Goal: Task Accomplishment & Management: Complete application form

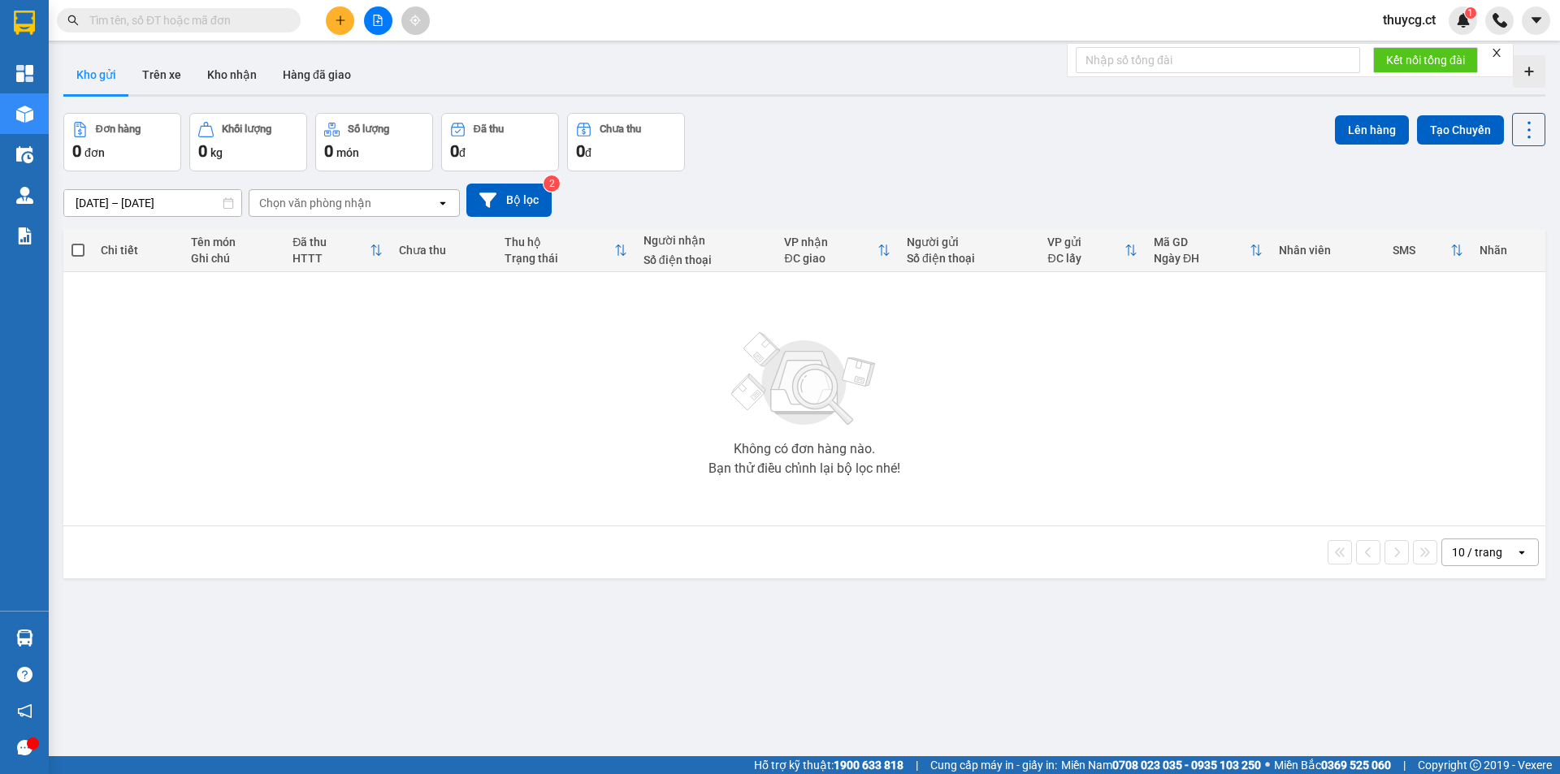
click at [137, 19] on input "text" at bounding box center [185, 20] width 192 height 18
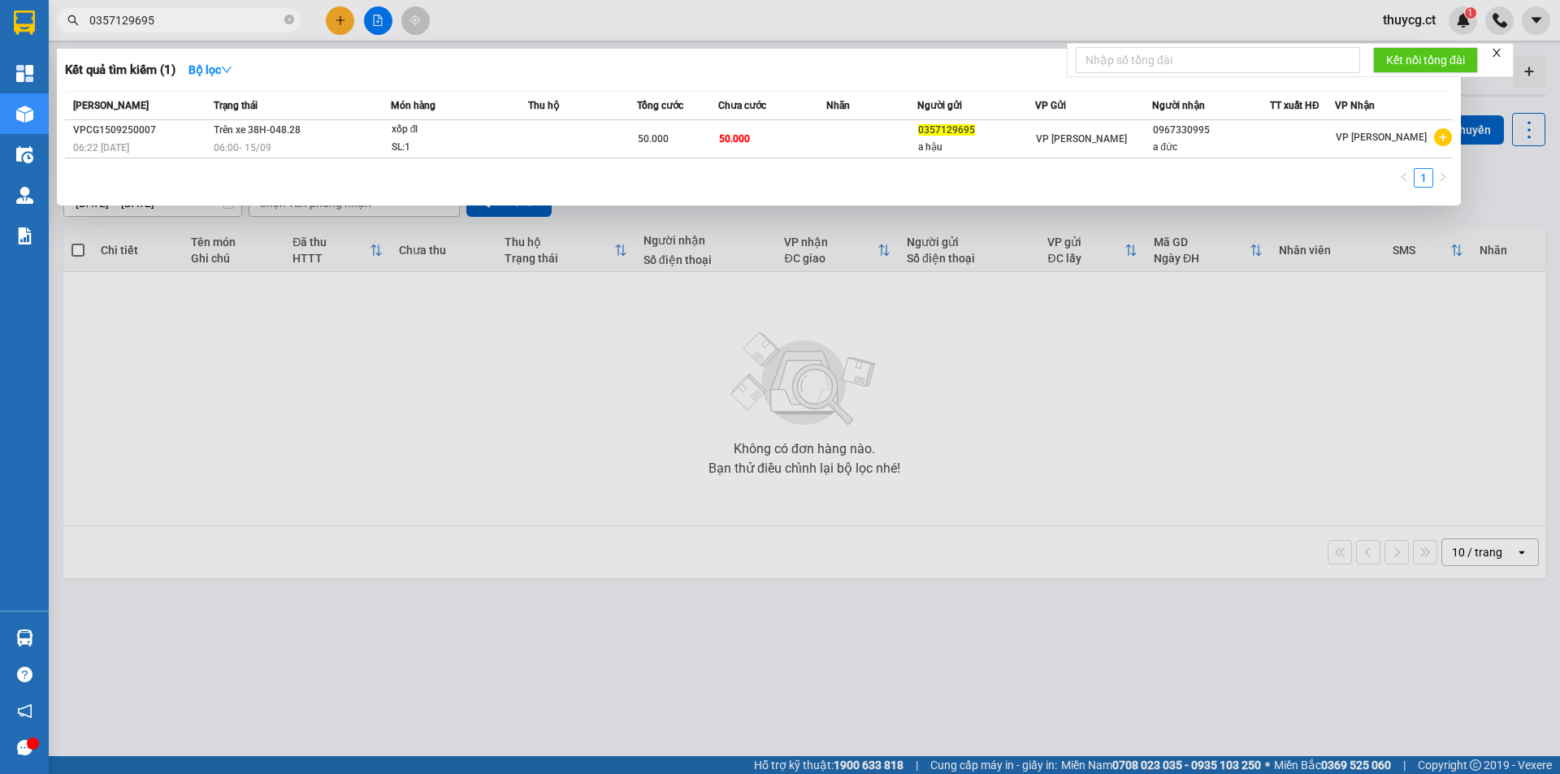
type input "0357129695"
click at [290, 20] on icon "close-circle" at bounding box center [289, 20] width 10 height 10
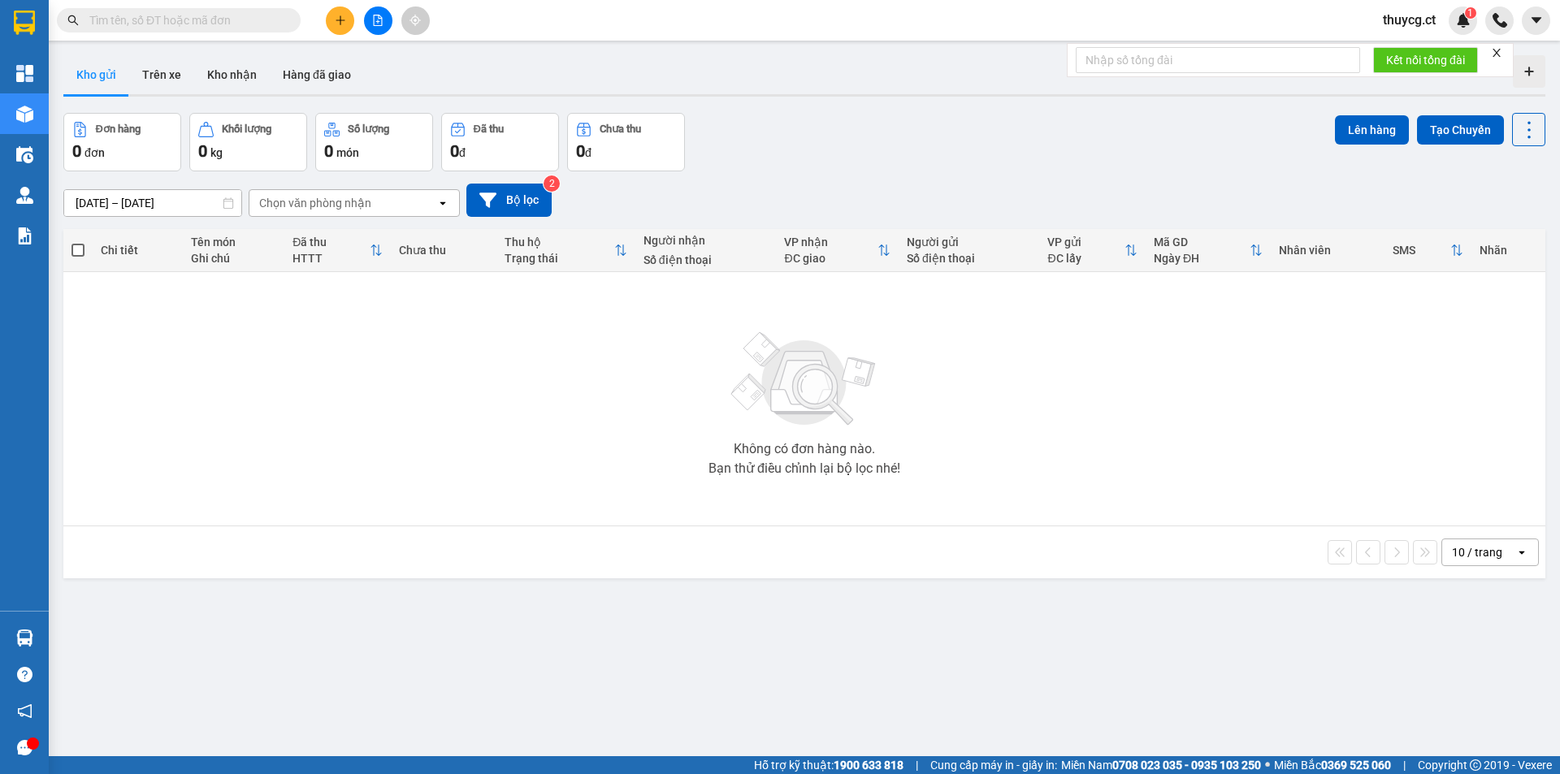
click at [167, 20] on input "text" at bounding box center [185, 20] width 192 height 18
paste input "0387555867"
type input "0387555867"
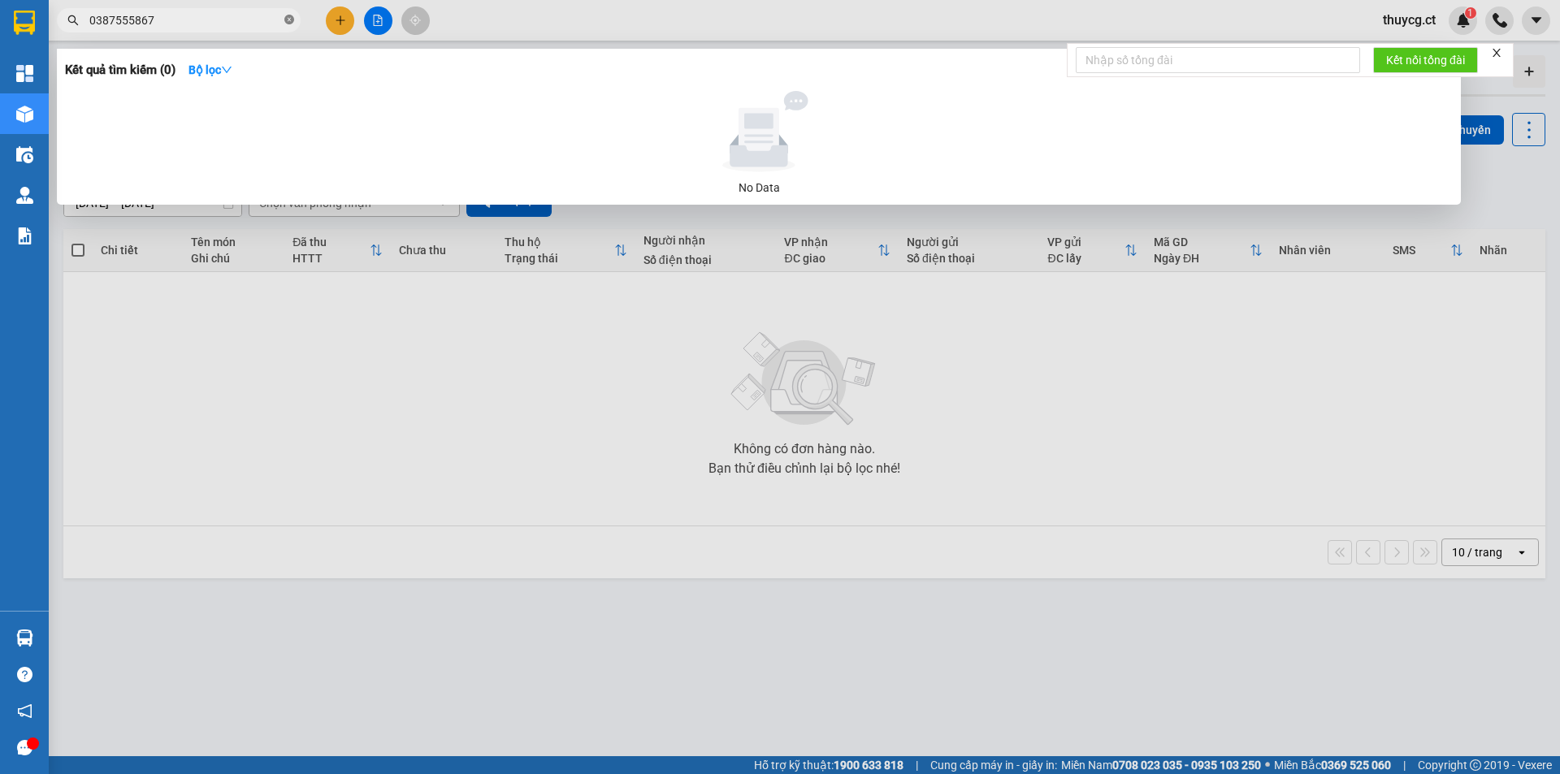
click at [288, 21] on icon "close-circle" at bounding box center [289, 20] width 10 height 10
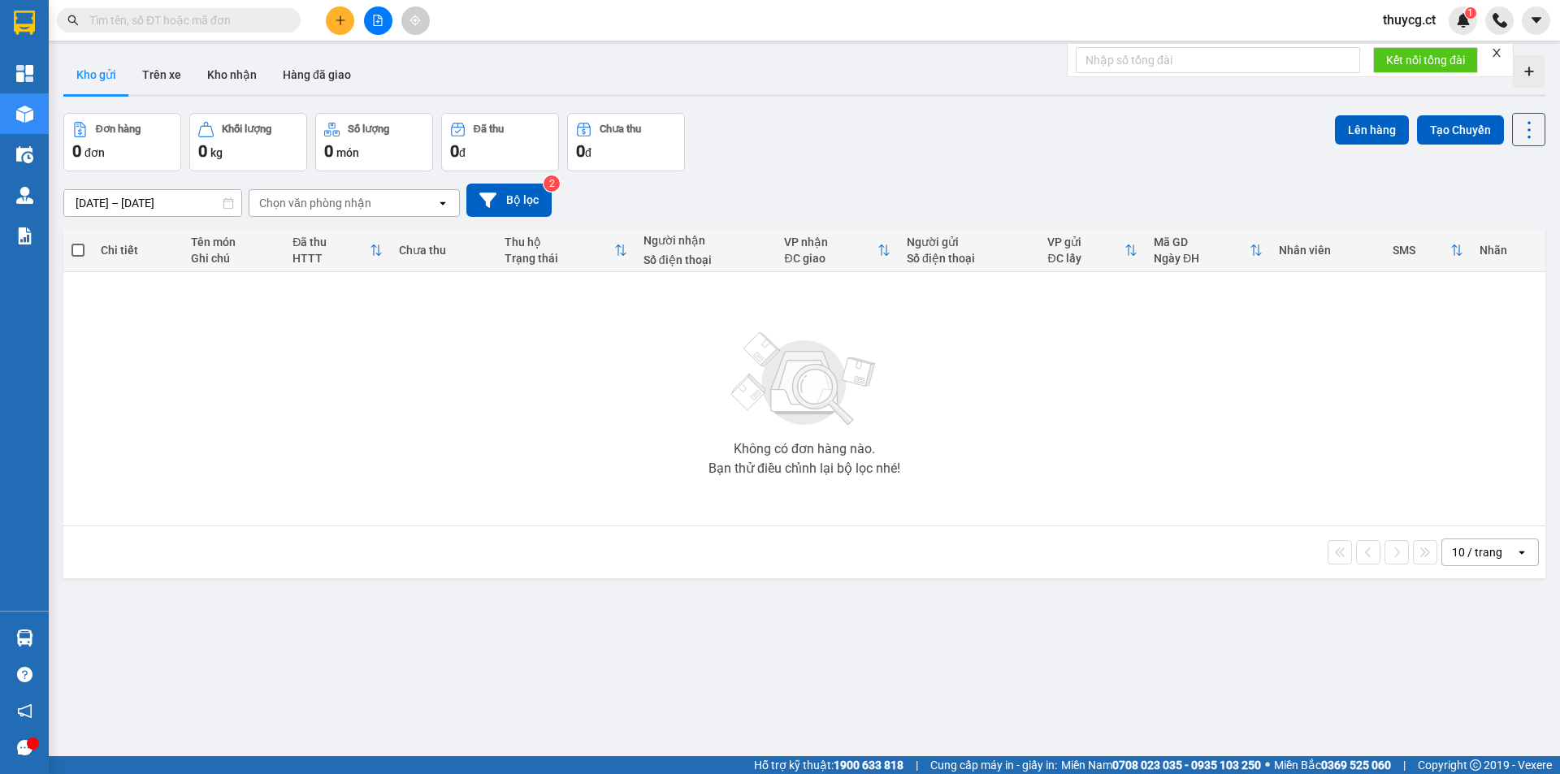
click at [141, 20] on input "text" at bounding box center [185, 20] width 192 height 18
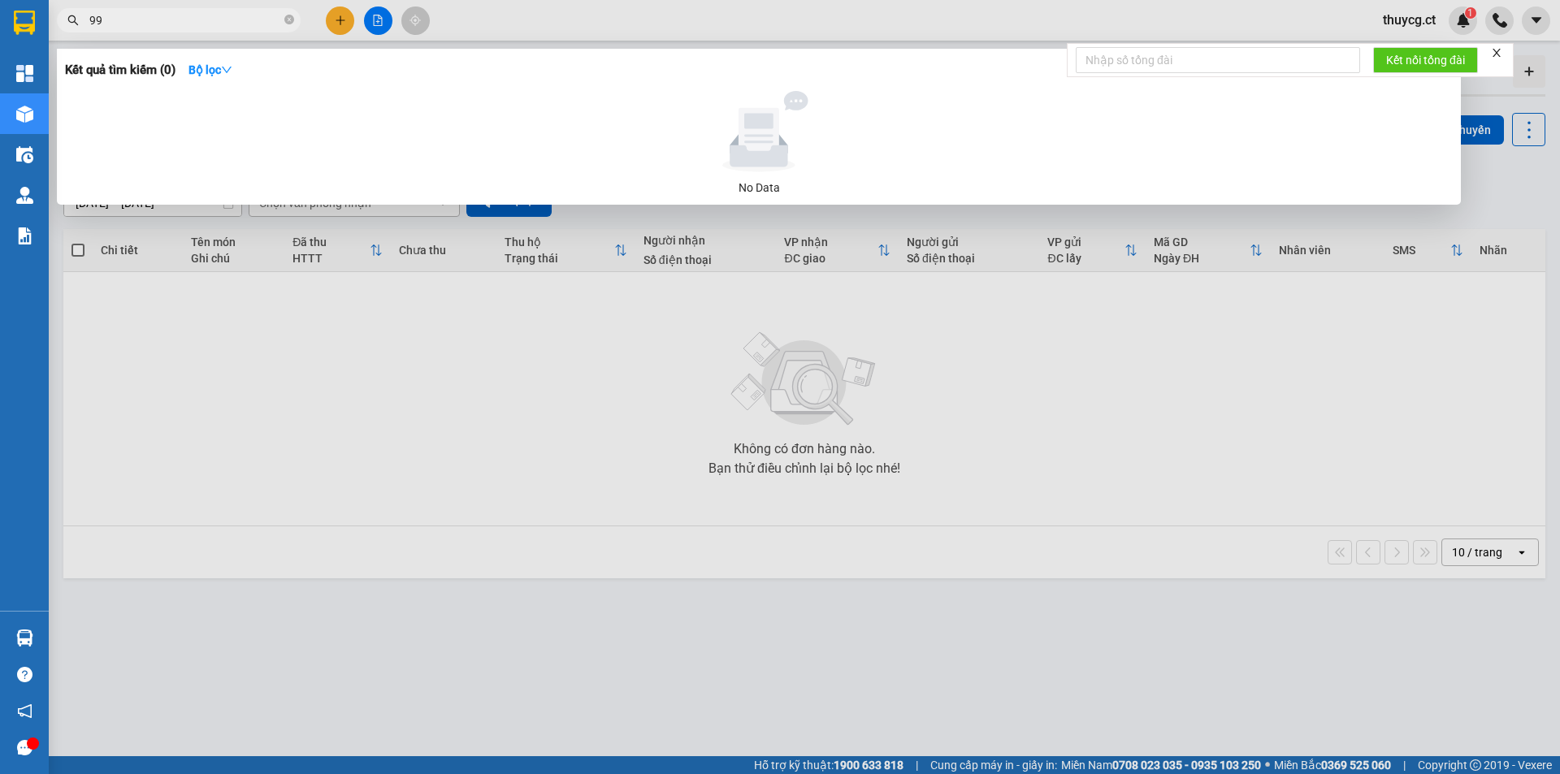
type input "995"
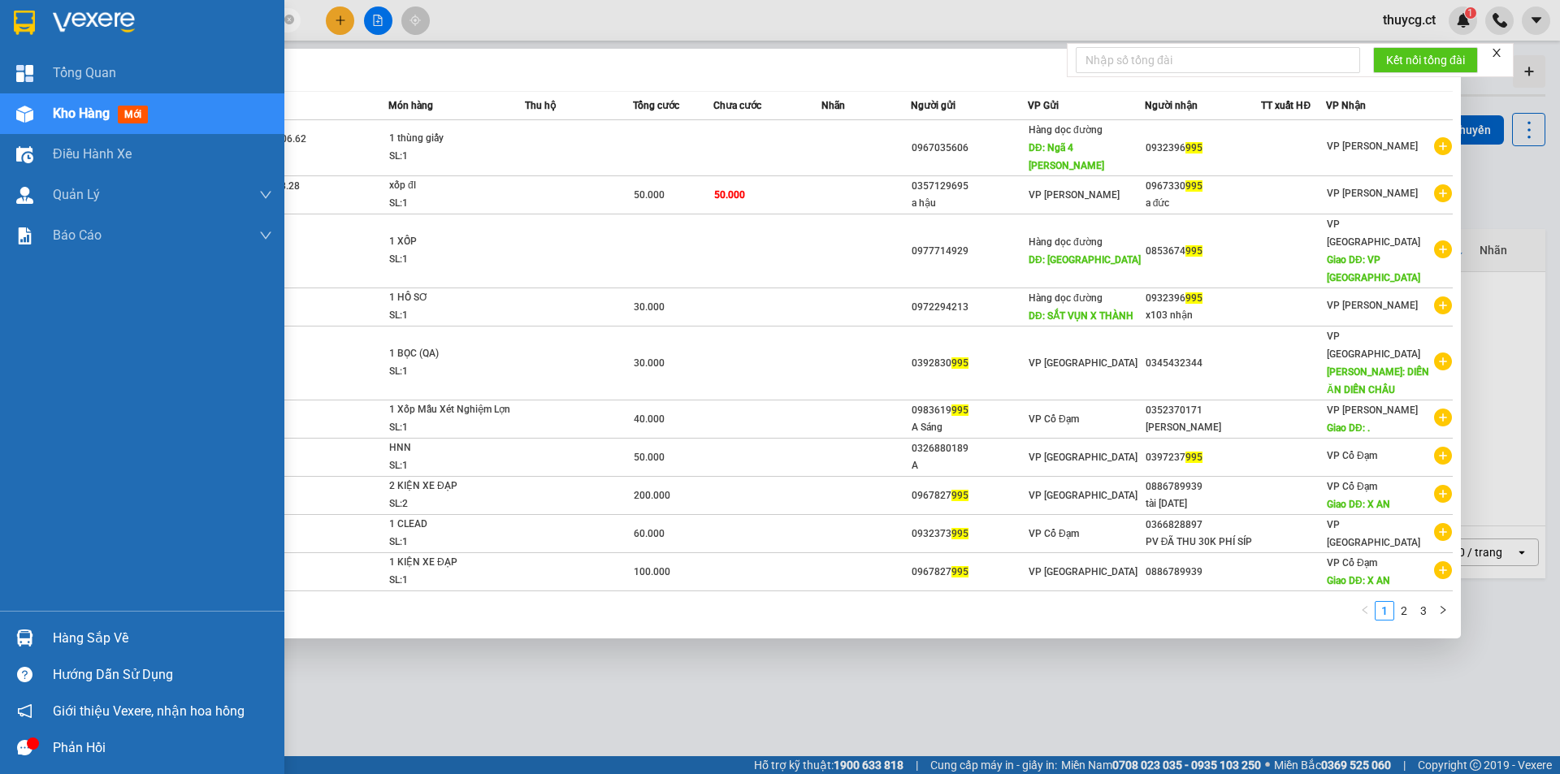
drag, startPoint x: 133, startPoint y: 24, endPoint x: 0, endPoint y: 20, distance: 133.3
click at [0, 20] on section "Kết quả tìm kiếm ( 30 ) Bộ lọc Mã ĐH Trạng thái Món hàng Thu hộ Tổng cước Chưa …" at bounding box center [780, 387] width 1560 height 774
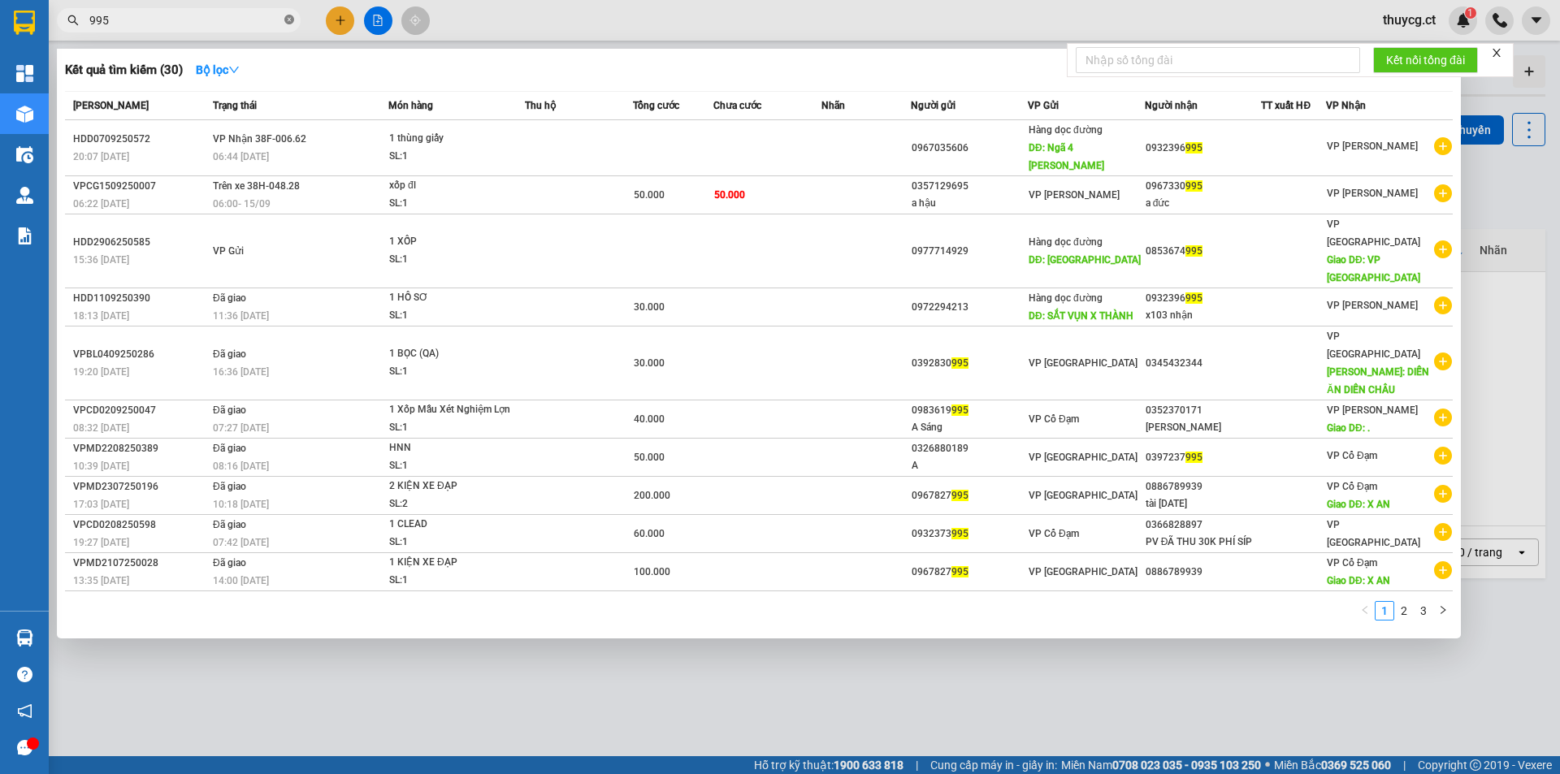
click at [288, 22] on icon "close-circle" at bounding box center [289, 20] width 10 height 10
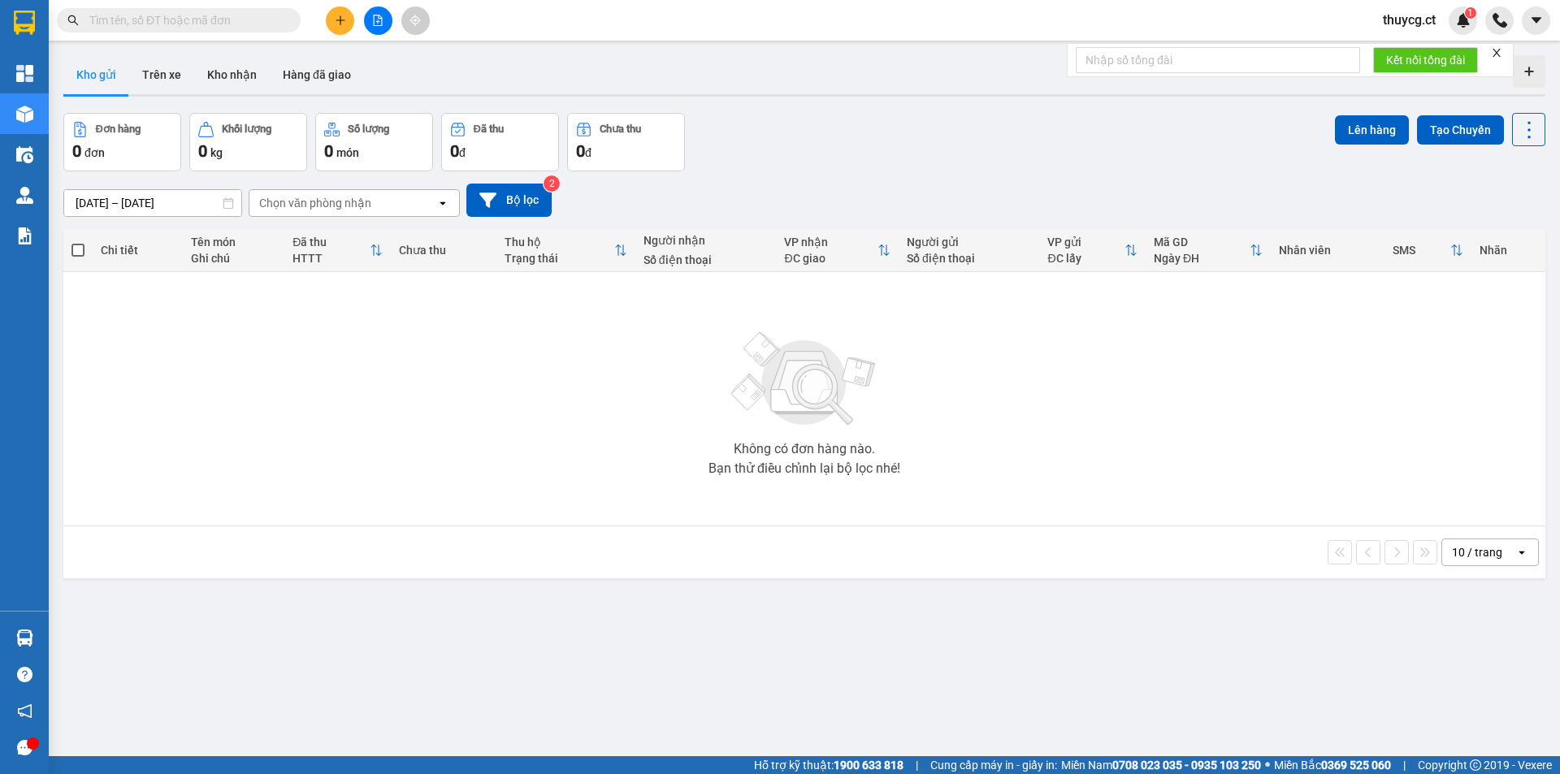
click at [158, 20] on input "text" at bounding box center [185, 20] width 192 height 18
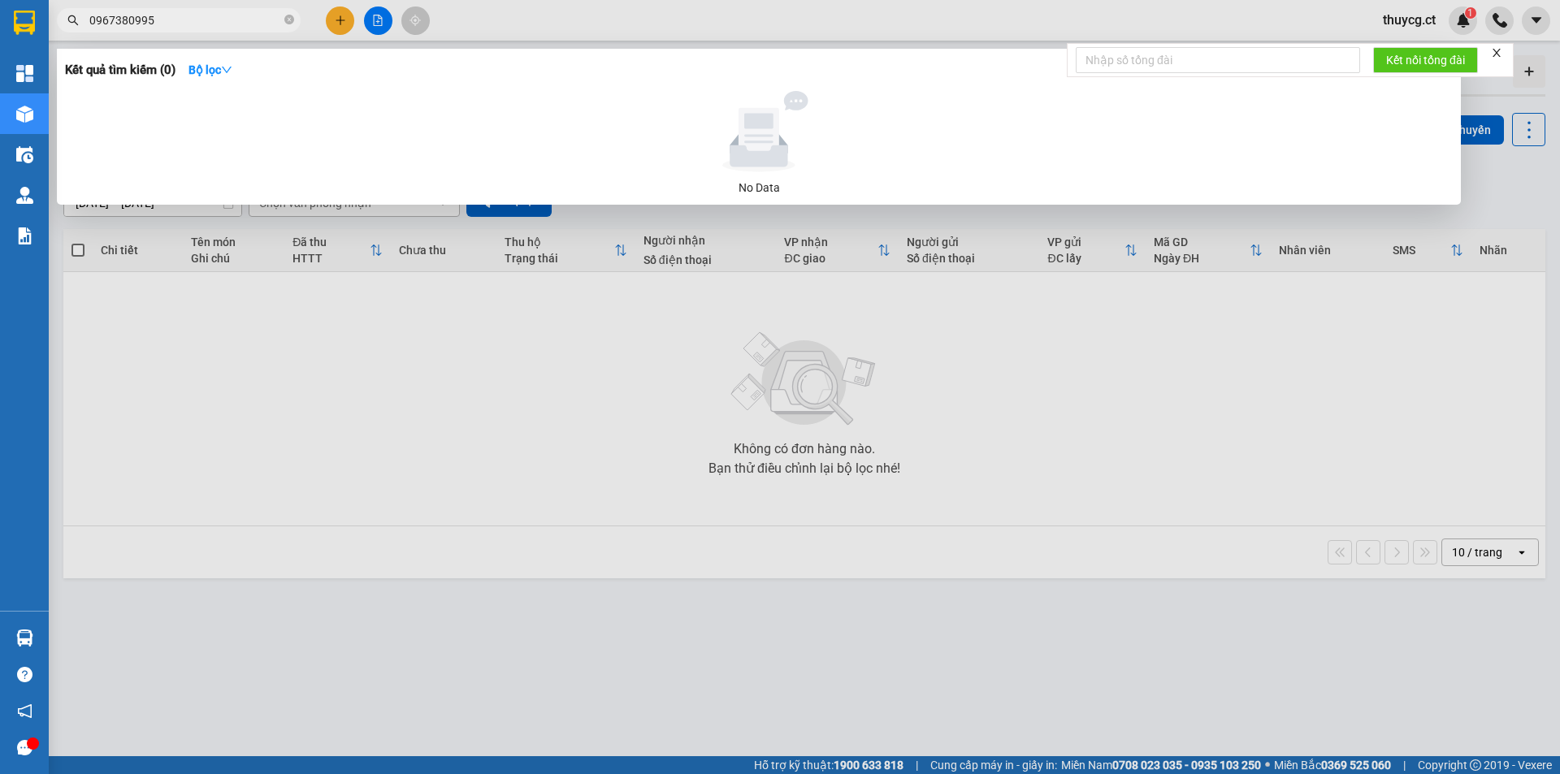
click at [125, 23] on input "0967380995" at bounding box center [185, 20] width 192 height 18
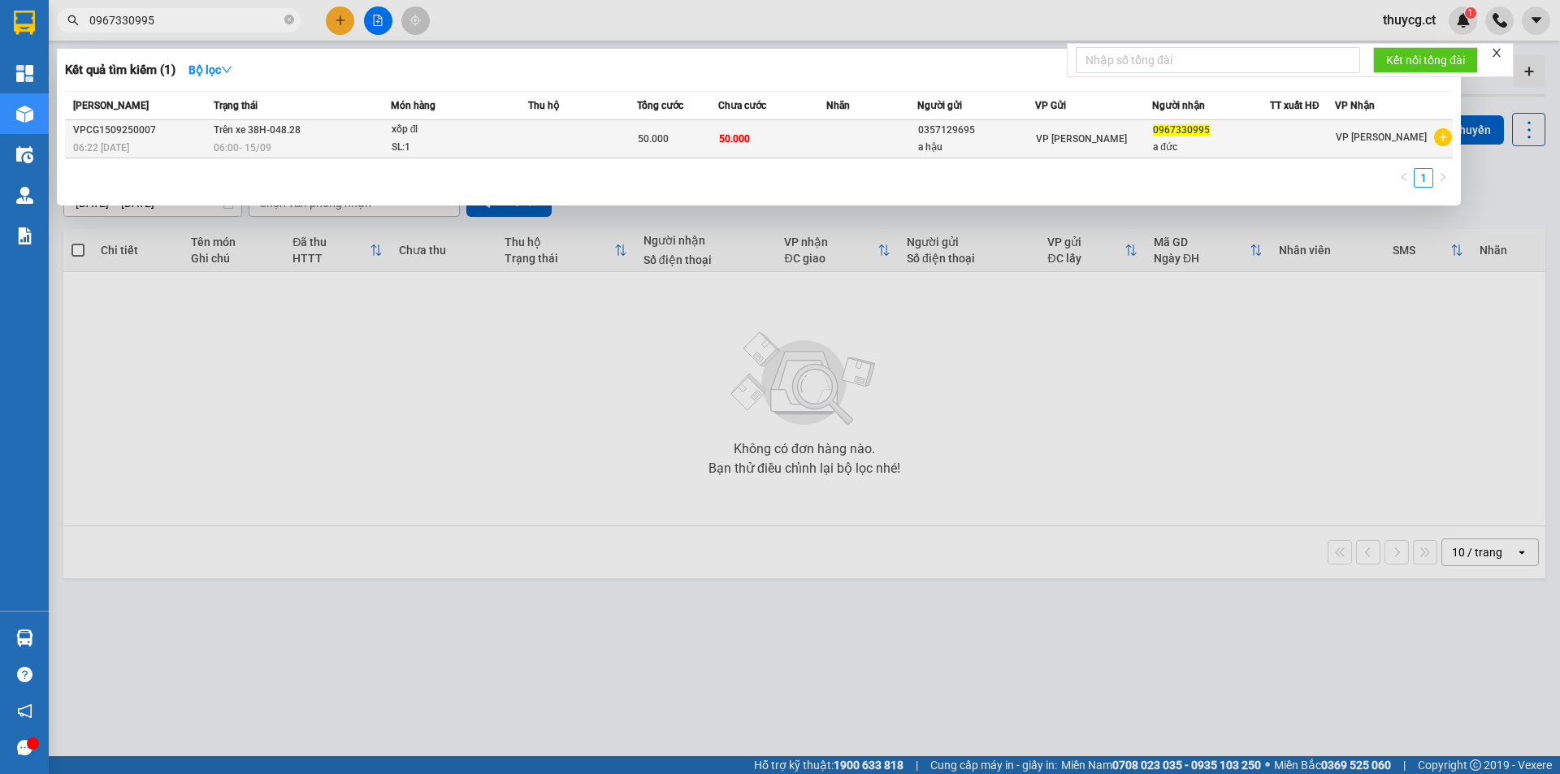
type input "0967330995"
click at [1201, 135] on span "0967330995" at bounding box center [1181, 129] width 57 height 11
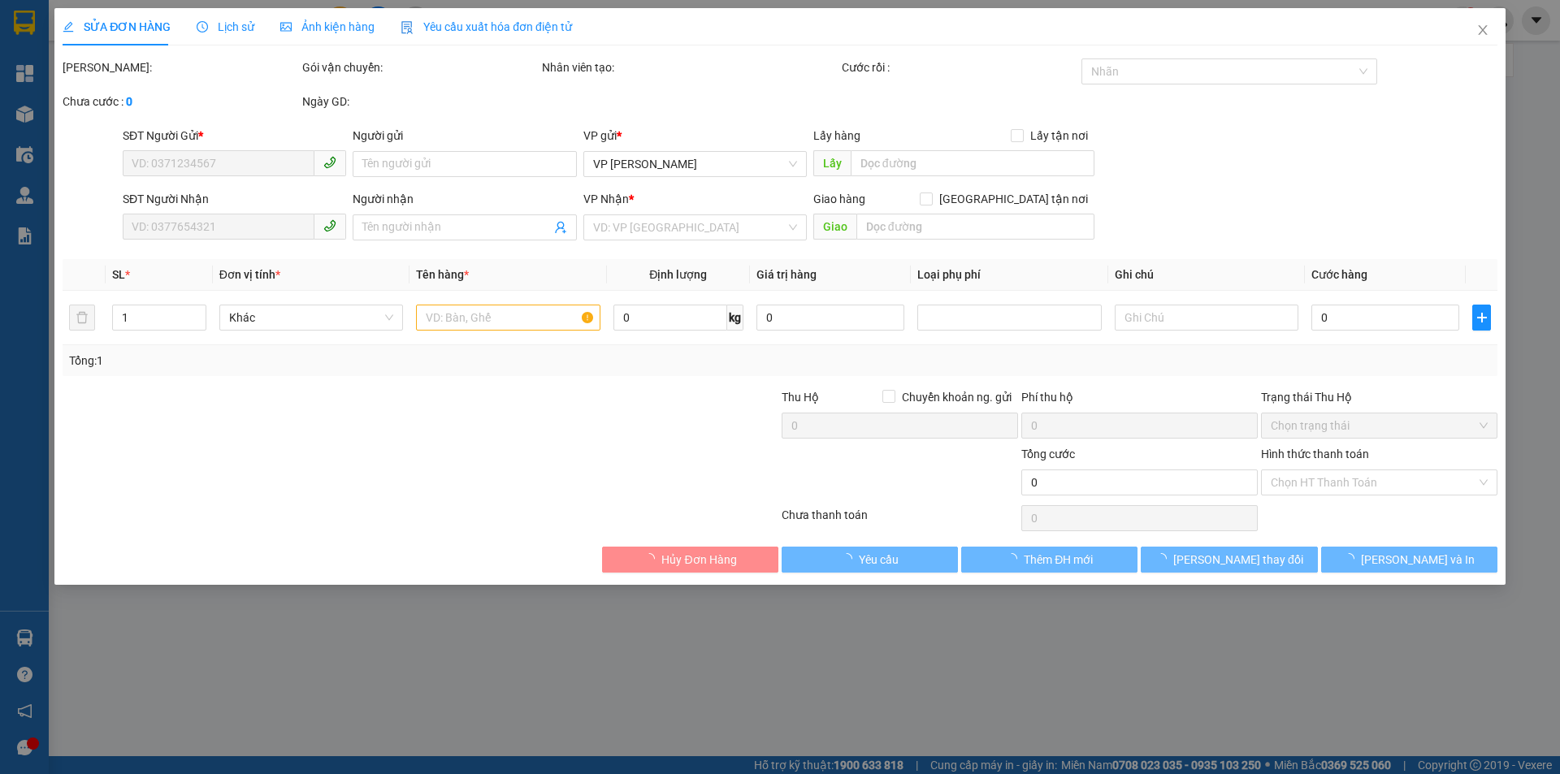
type input "0357129695"
type input "a hậu"
type input "0967330995"
type input "a đức"
type input "50.000"
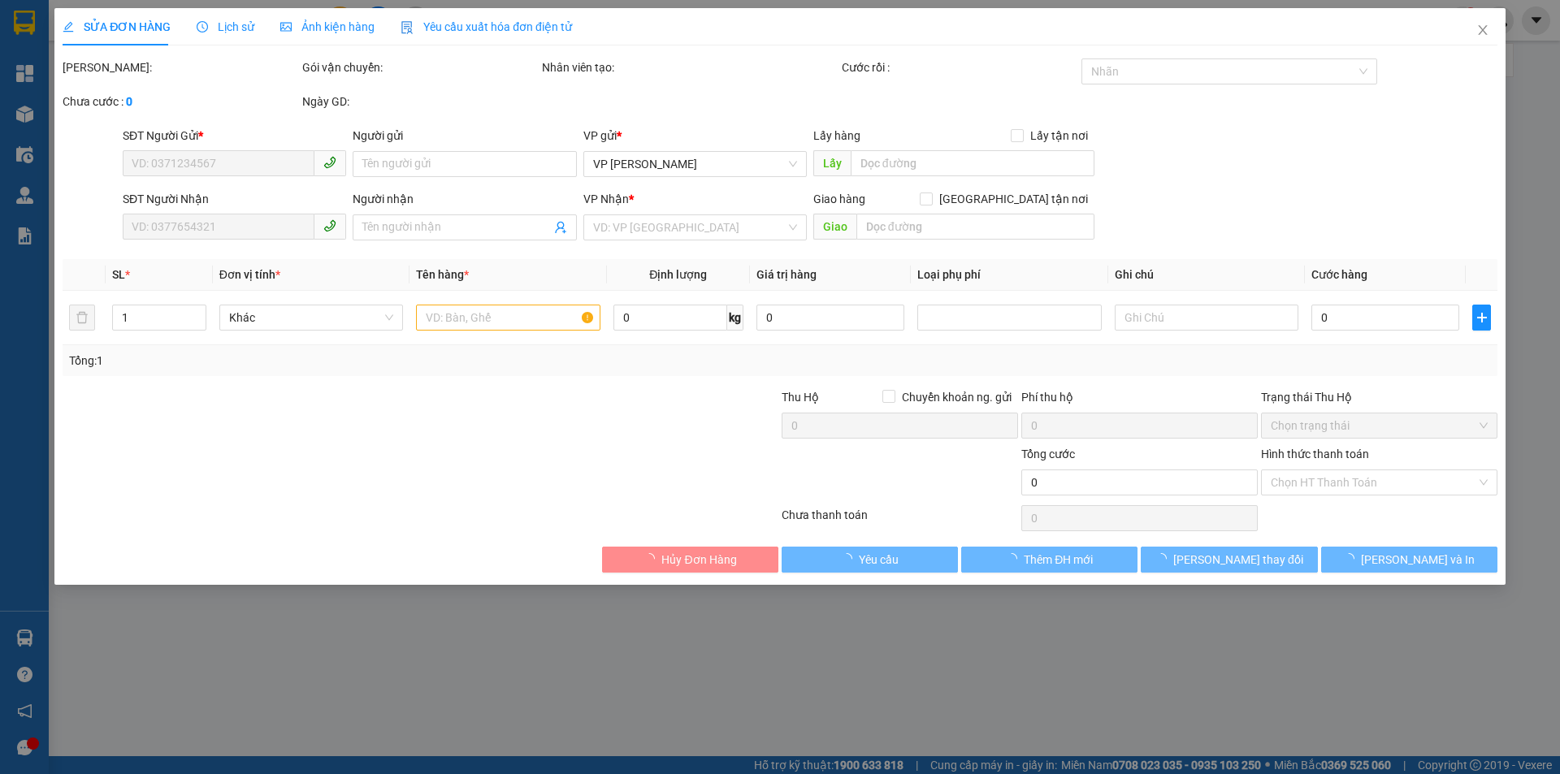
type input "50.000"
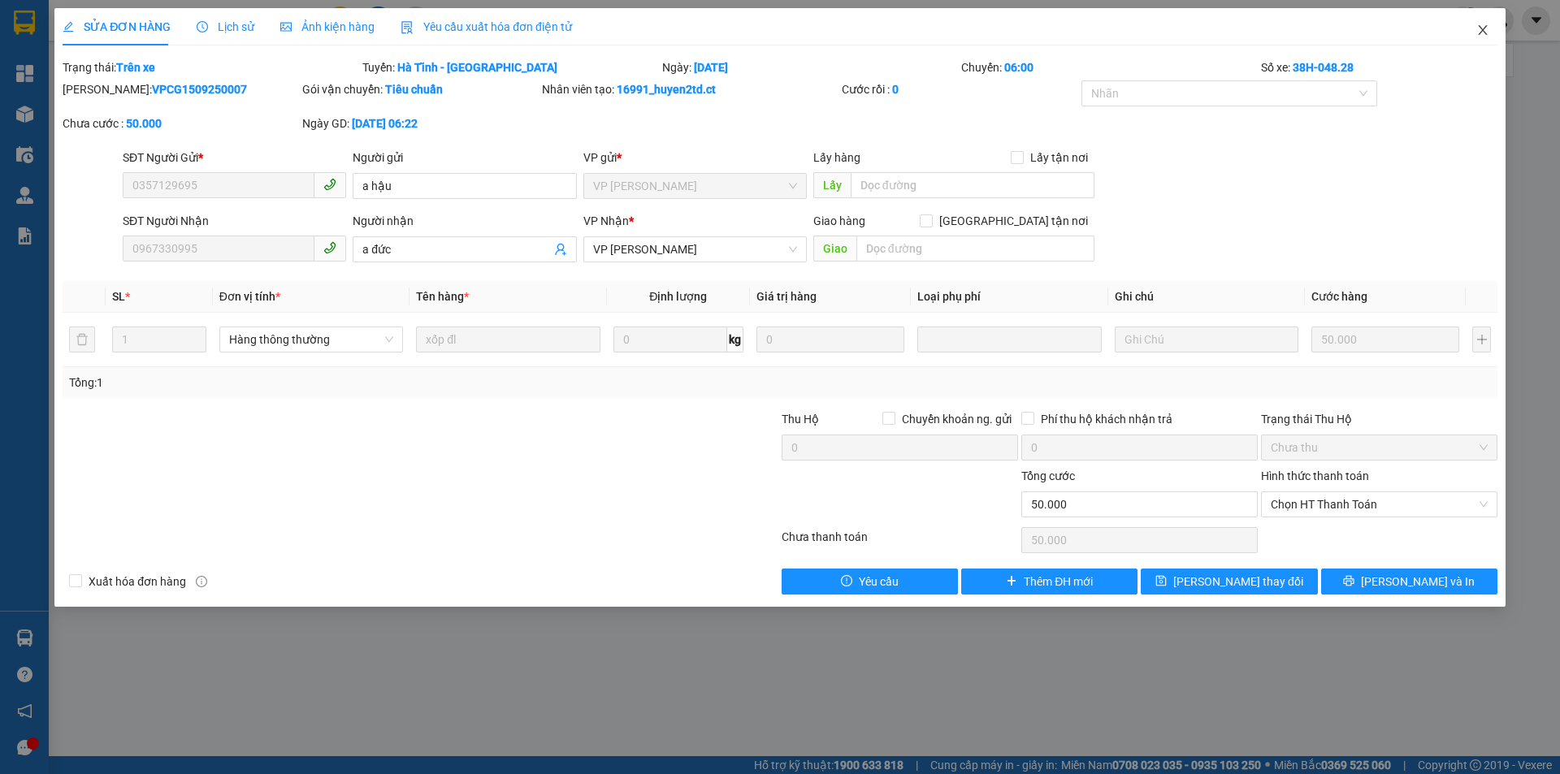
click at [1484, 28] on icon "close" at bounding box center [1483, 30] width 13 height 13
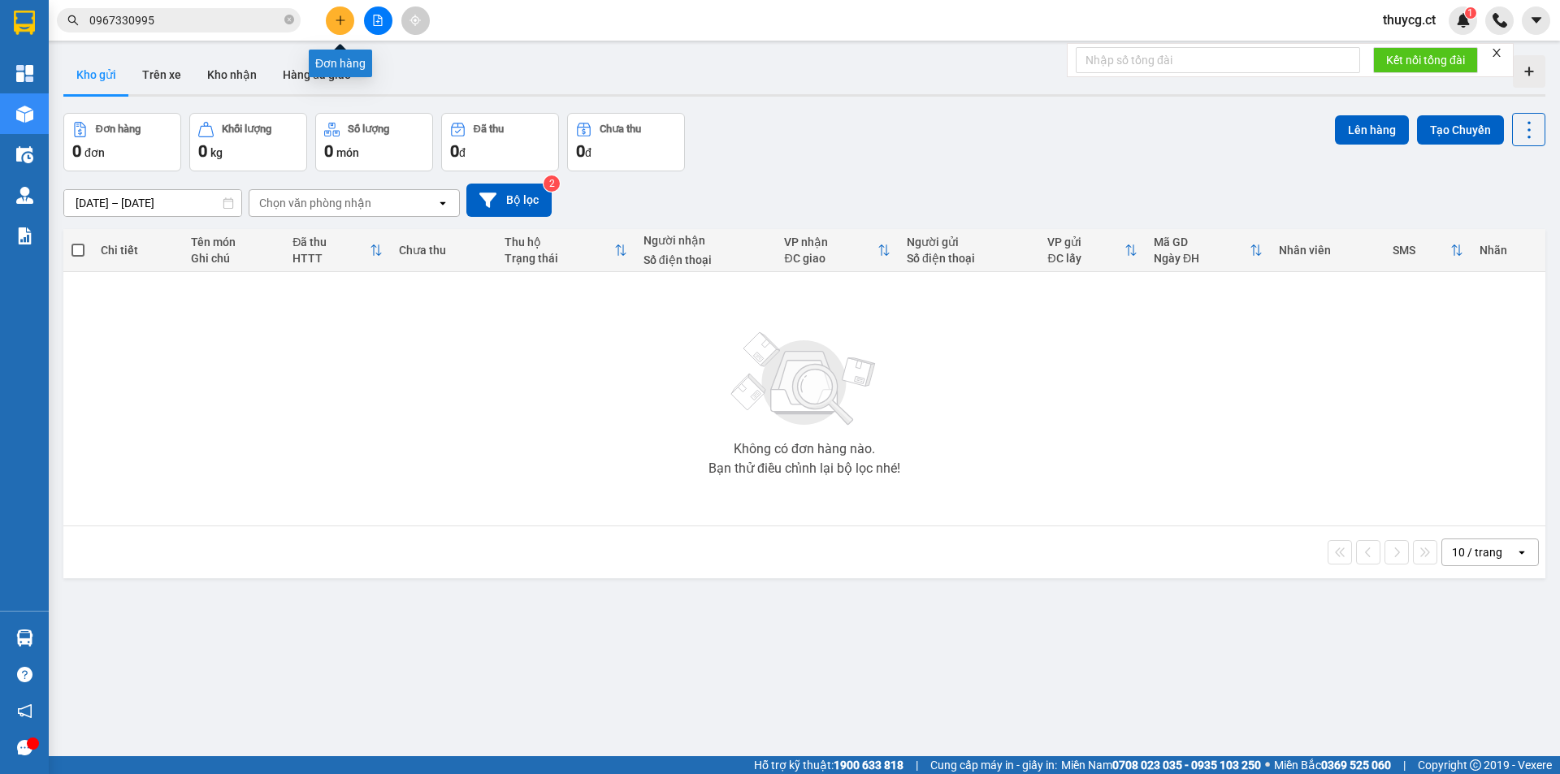
click at [346, 20] on button at bounding box center [340, 21] width 28 height 28
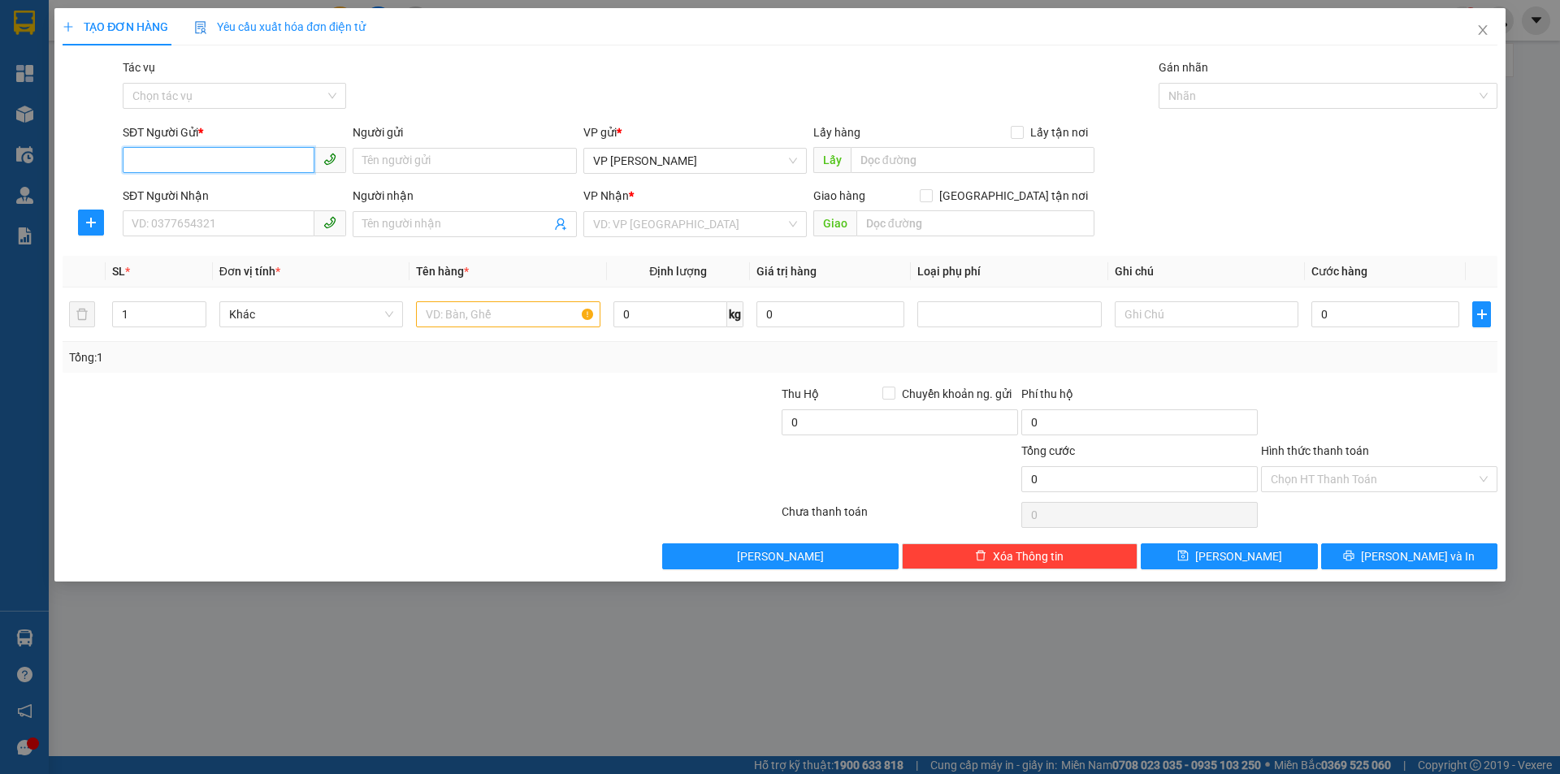
click at [224, 157] on input "SĐT Người Gửi *" at bounding box center [219, 160] width 192 height 26
drag, startPoint x: 230, startPoint y: 167, endPoint x: 114, endPoint y: 167, distance: 116.2
click at [114, 167] on div "SĐT Người Gửi * 0385185884 0385185884 Người gửi Tên người gửi VP gửi * VP [PERS…" at bounding box center [780, 152] width 1438 height 57
type input "0385185884"
click at [400, 163] on input "Người gửi" at bounding box center [464, 161] width 223 height 26
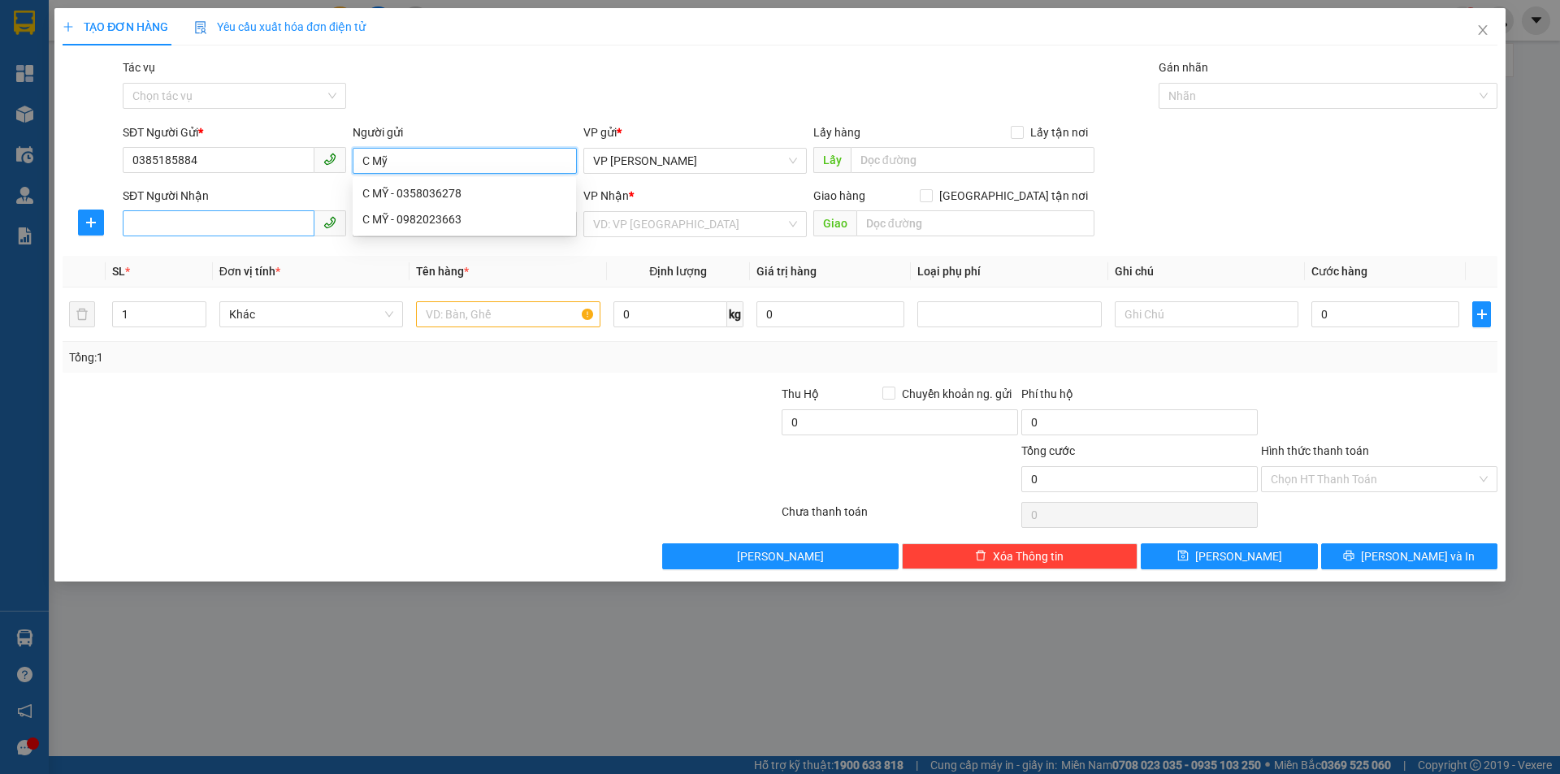
type input "C Mỹ"
click at [151, 223] on input "SĐT Người Nhận" at bounding box center [219, 223] width 192 height 26
click at [173, 225] on input "SĐT Người Nhận" at bounding box center [219, 223] width 192 height 26
drag, startPoint x: 209, startPoint y: 223, endPoint x: 61, endPoint y: 213, distance: 148.2
click at [61, 213] on div "SĐT Người Nhận 0383611448 0383611448 Người nhận Tên người nhận VP Nhận * VD: VP…" at bounding box center [780, 215] width 1438 height 57
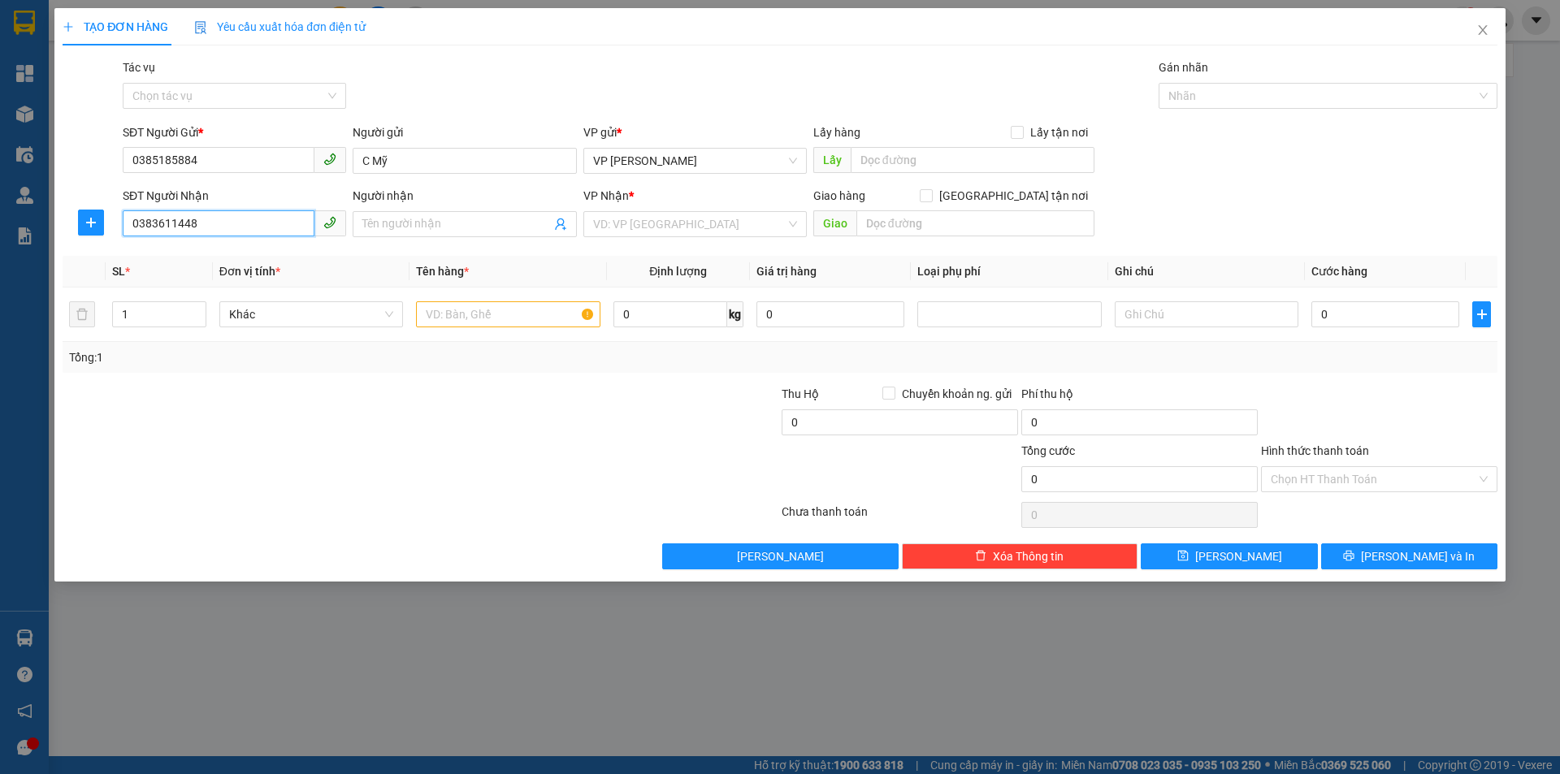
type input "0383611448"
click at [422, 225] on input "Người nhận" at bounding box center [456, 224] width 188 height 18
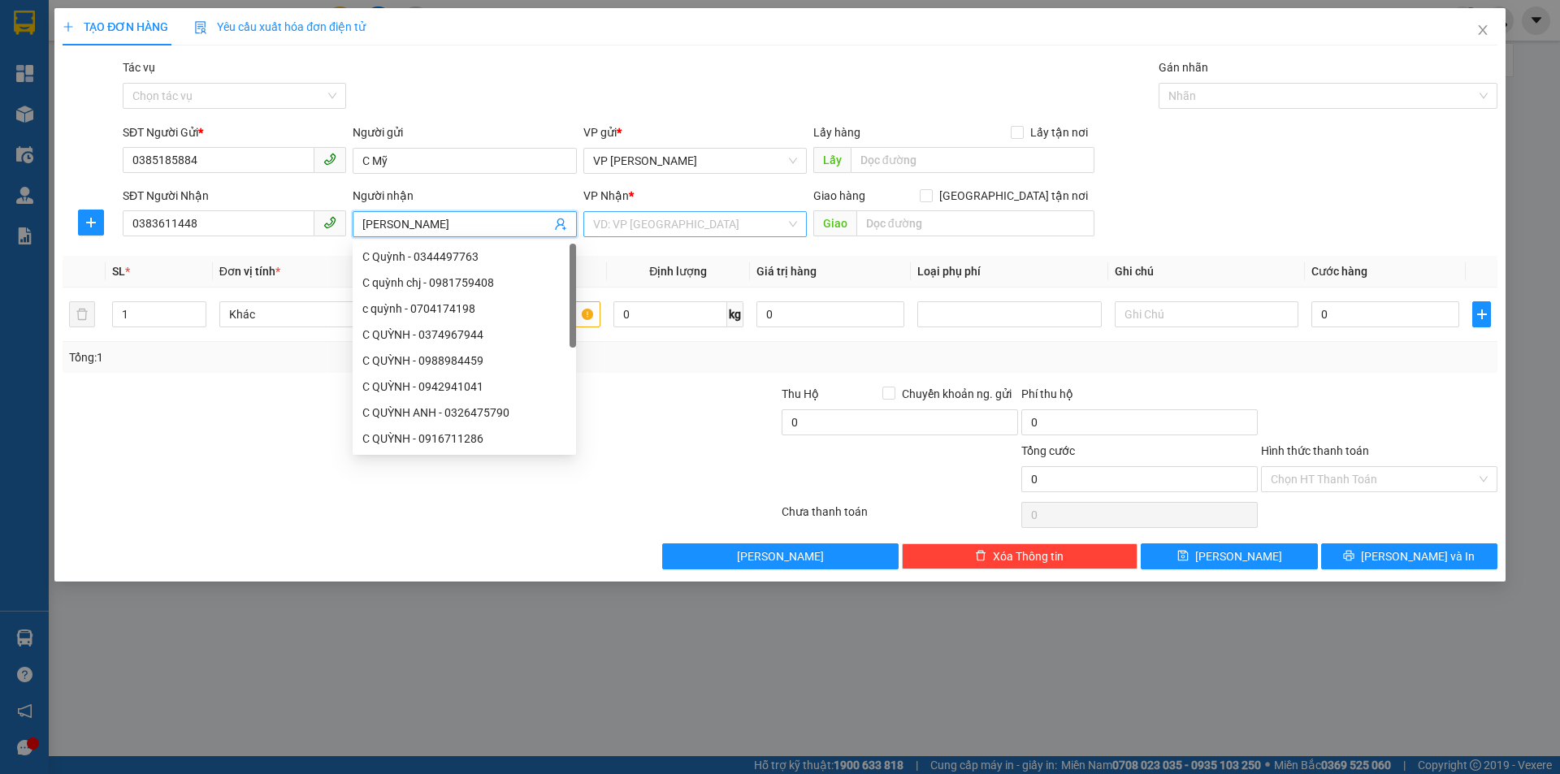
type input "[PERSON_NAME]"
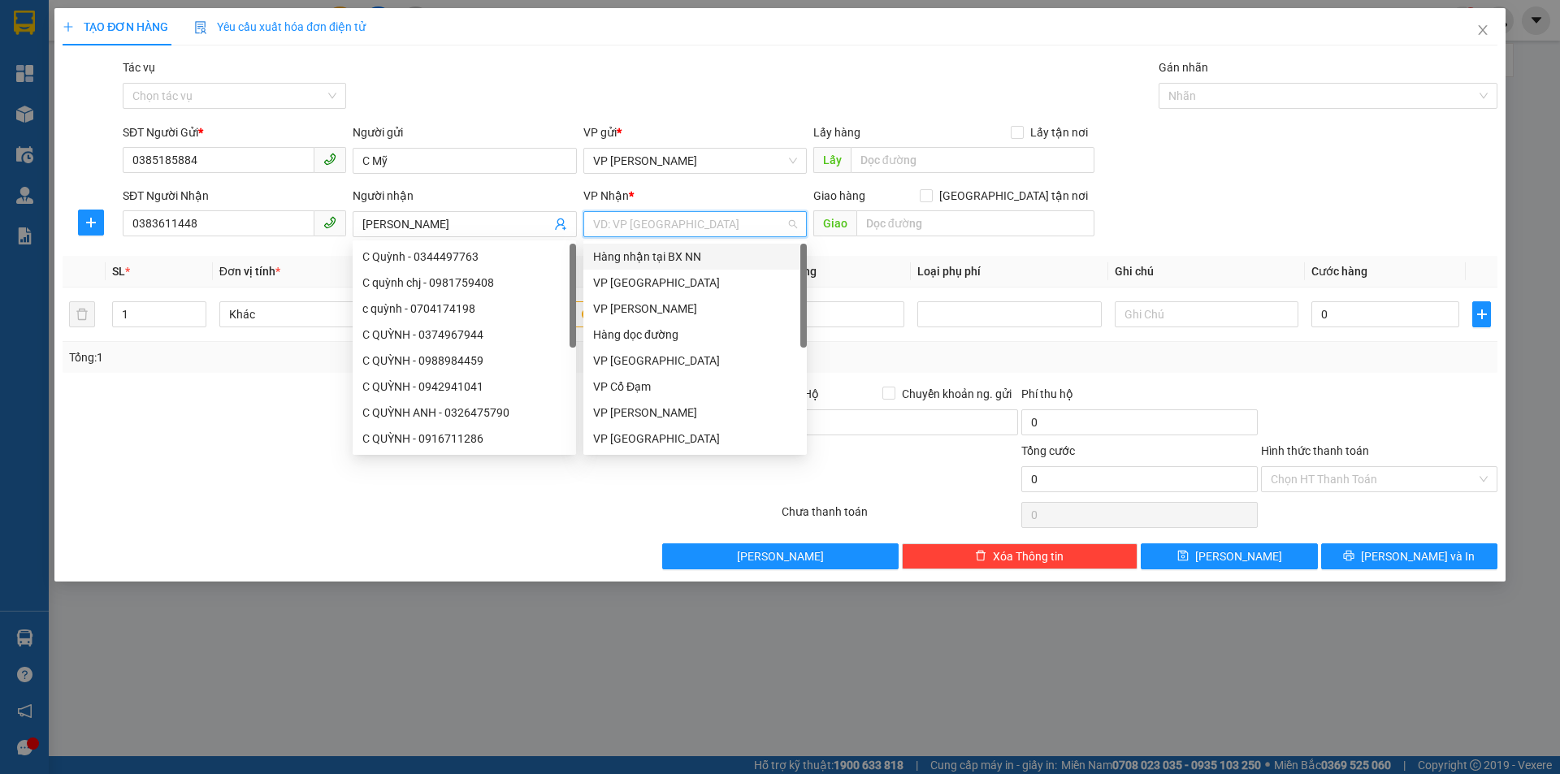
click at [622, 221] on input "search" at bounding box center [689, 224] width 193 height 24
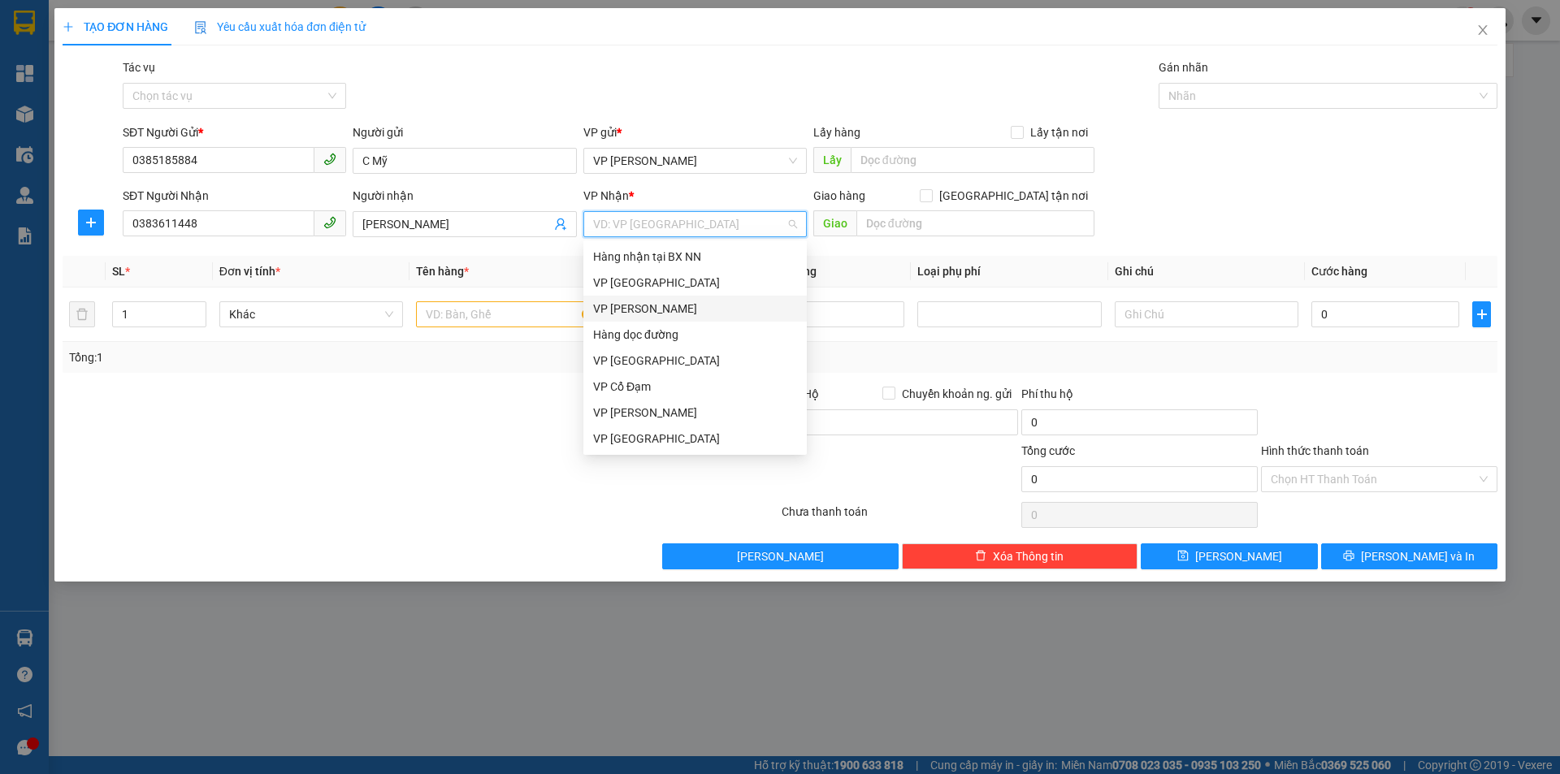
click at [644, 309] on div "VP [PERSON_NAME]" at bounding box center [695, 309] width 204 height 18
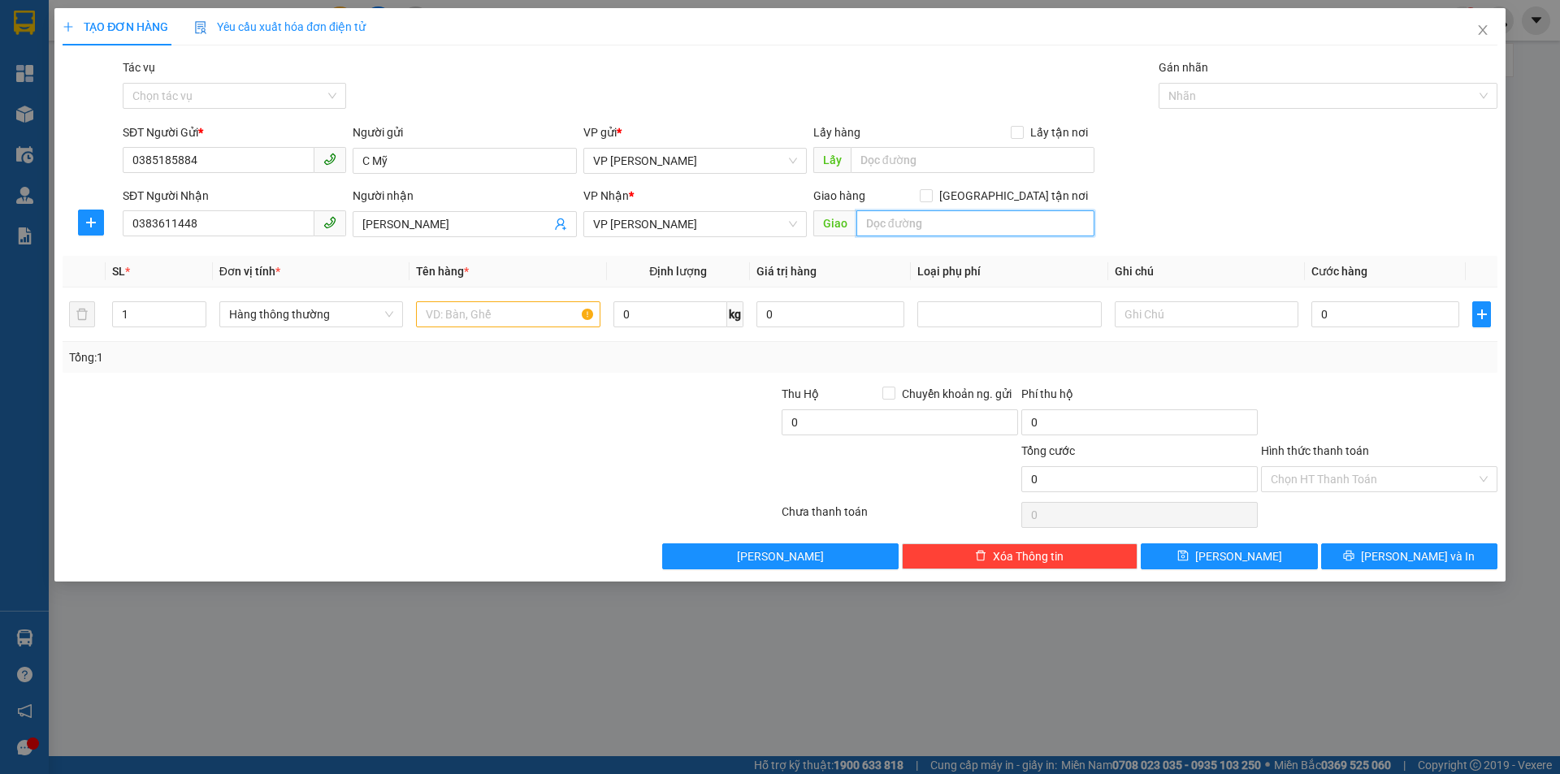
click at [937, 224] on input "text" at bounding box center [976, 223] width 238 height 26
type input "N"
type input "Nhờ Shipper: Cty TNHH Tư vấn du học Miso L7-37"
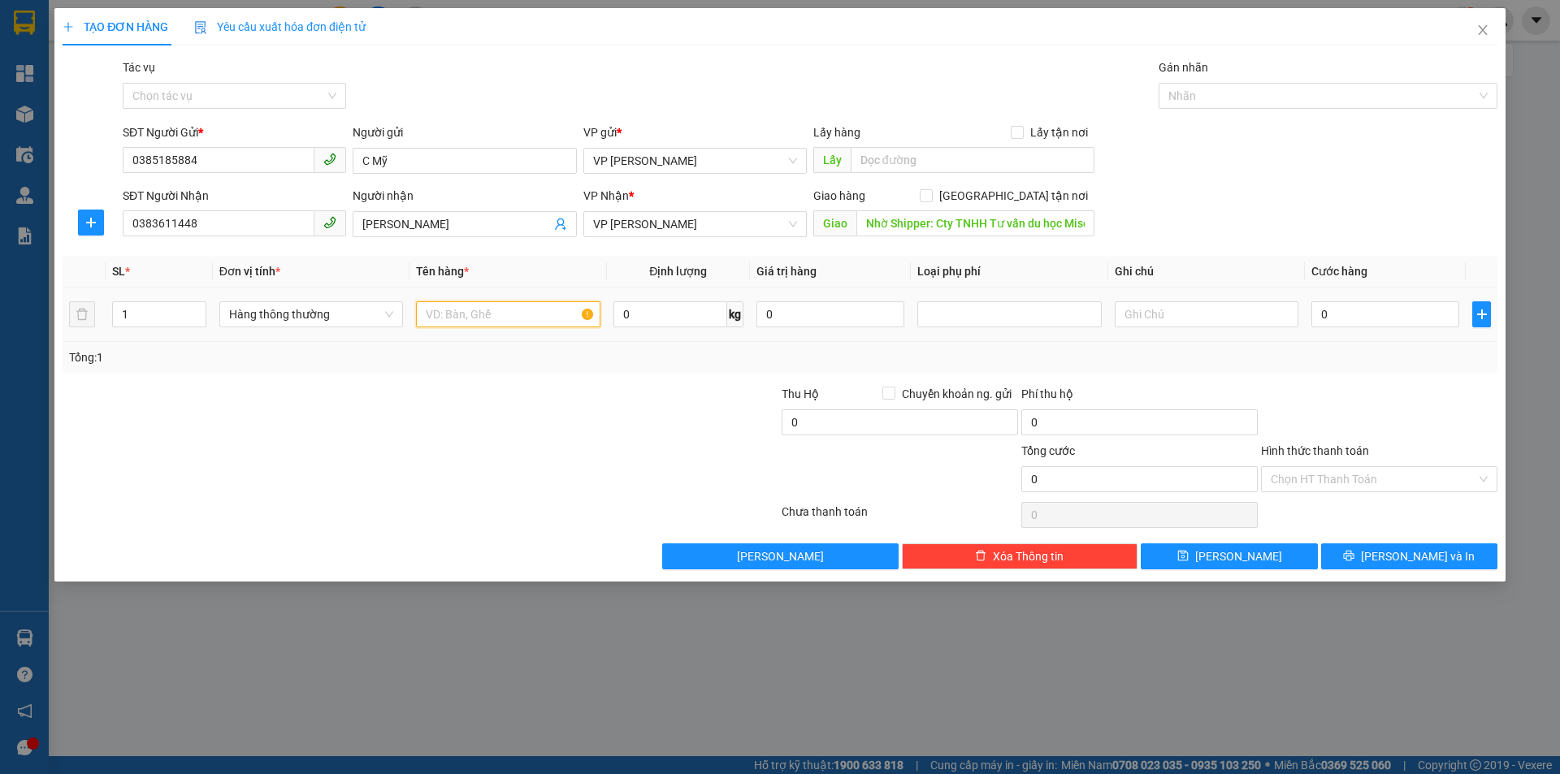
click at [483, 314] on input "text" at bounding box center [508, 314] width 184 height 26
type input "1 clear hồ sơ"
type input "3"
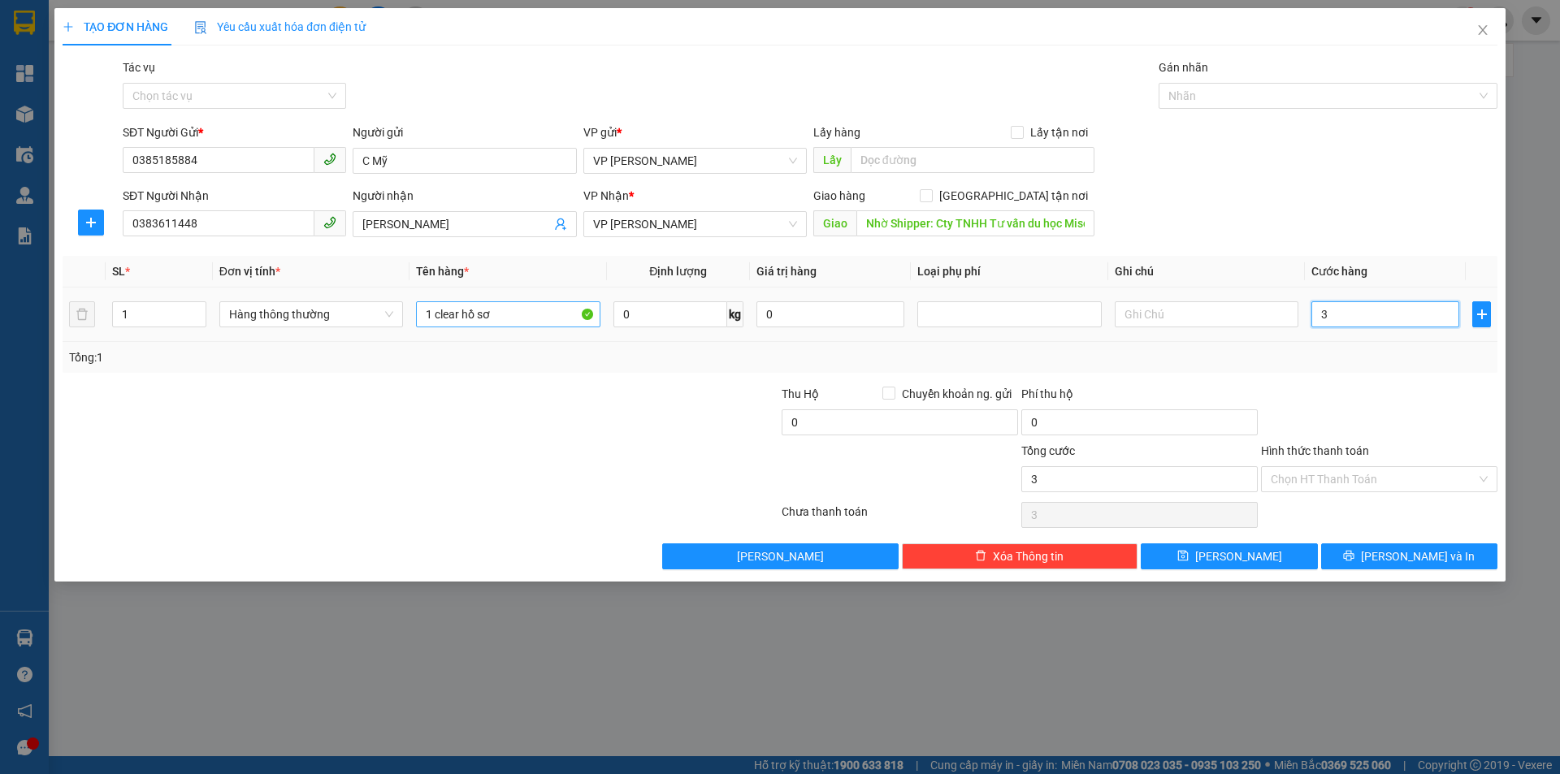
type input "30"
type input "300"
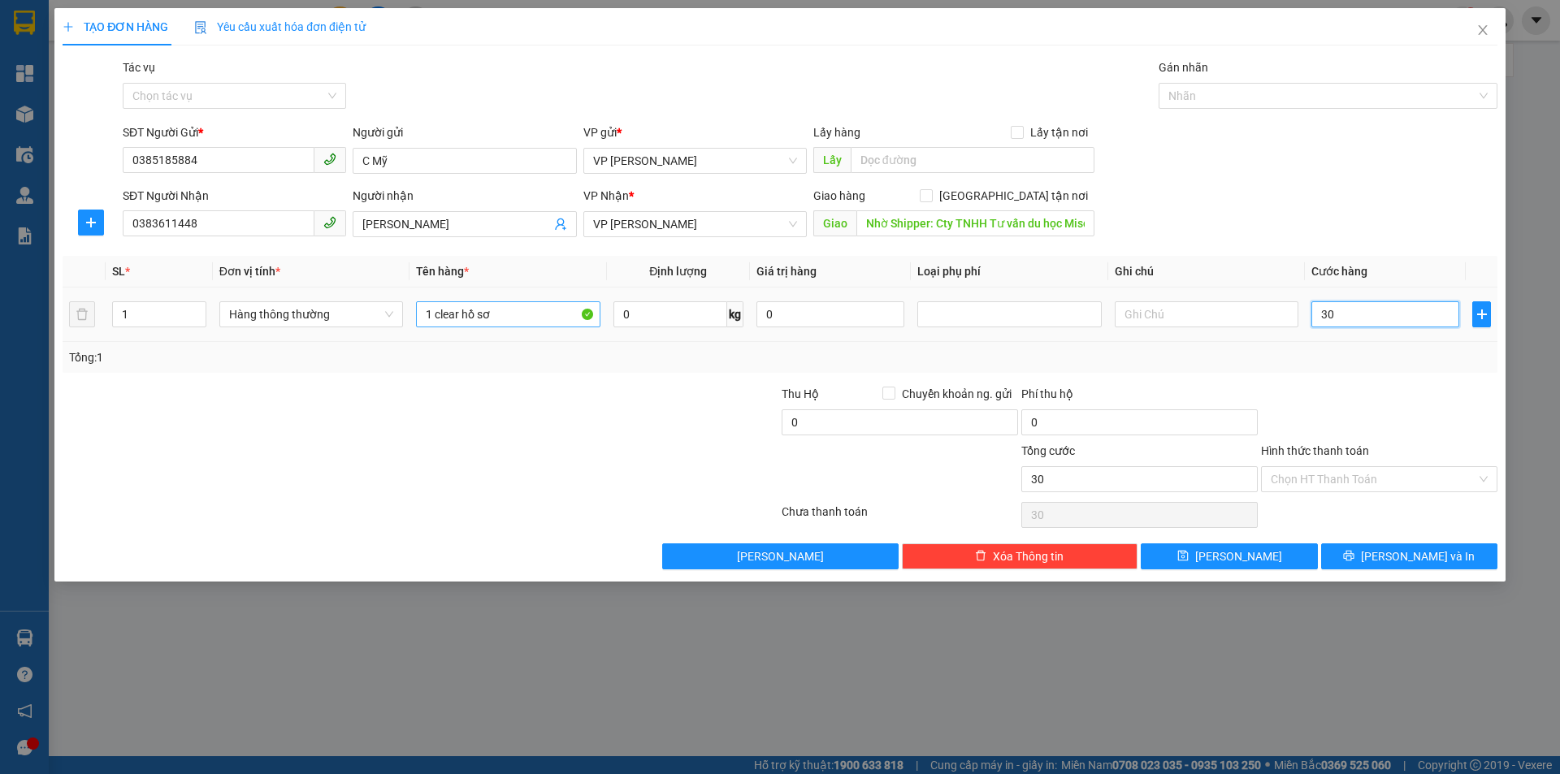
type input "300"
type input "3.000"
type input "30.000"
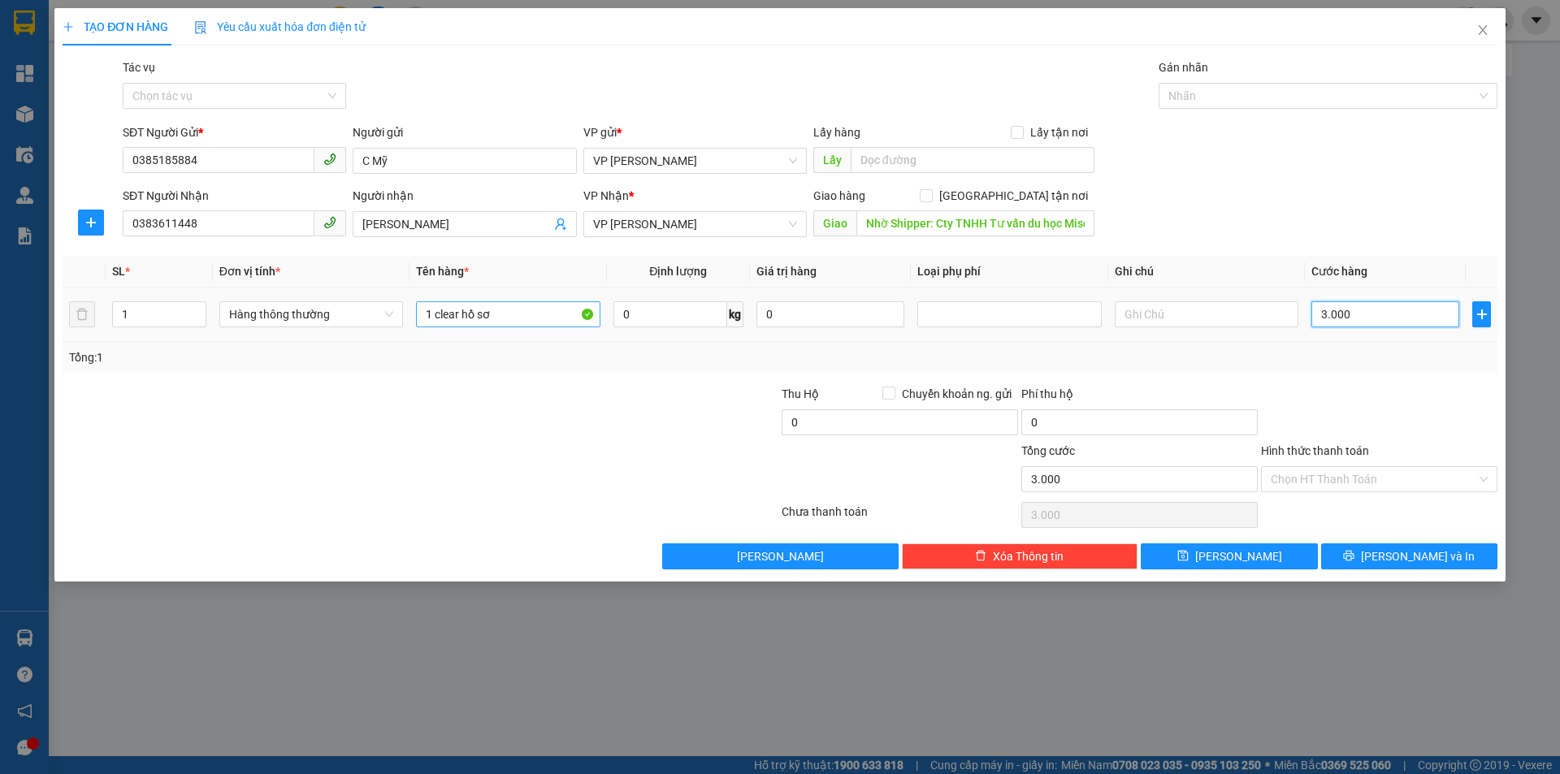
type input "30.000"
click at [1050, 223] on input "Nhờ Shipper: Cty TNHH Tư vấn du học Miso L7-37" at bounding box center [976, 223] width 238 height 26
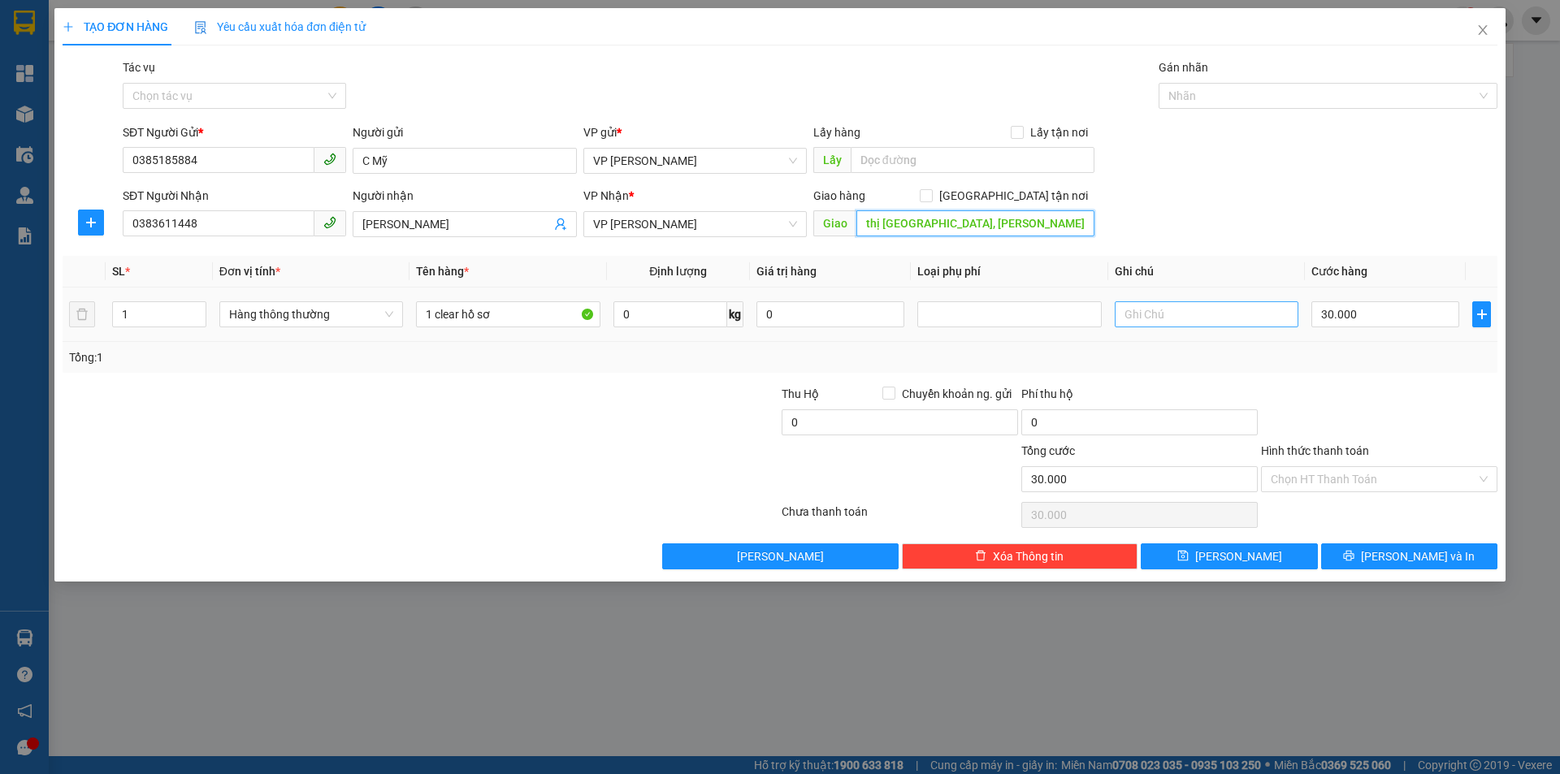
type input "Nhờ Shipper: Cty TNHH Tư vấn du học Miso L7-37 Khu đô thị [GEOGRAPHIC_DATA], [P…"
click at [1213, 316] on input "text" at bounding box center [1207, 314] width 184 height 26
type input "C"
type input "Chưa thanh toán tiền Shipper"
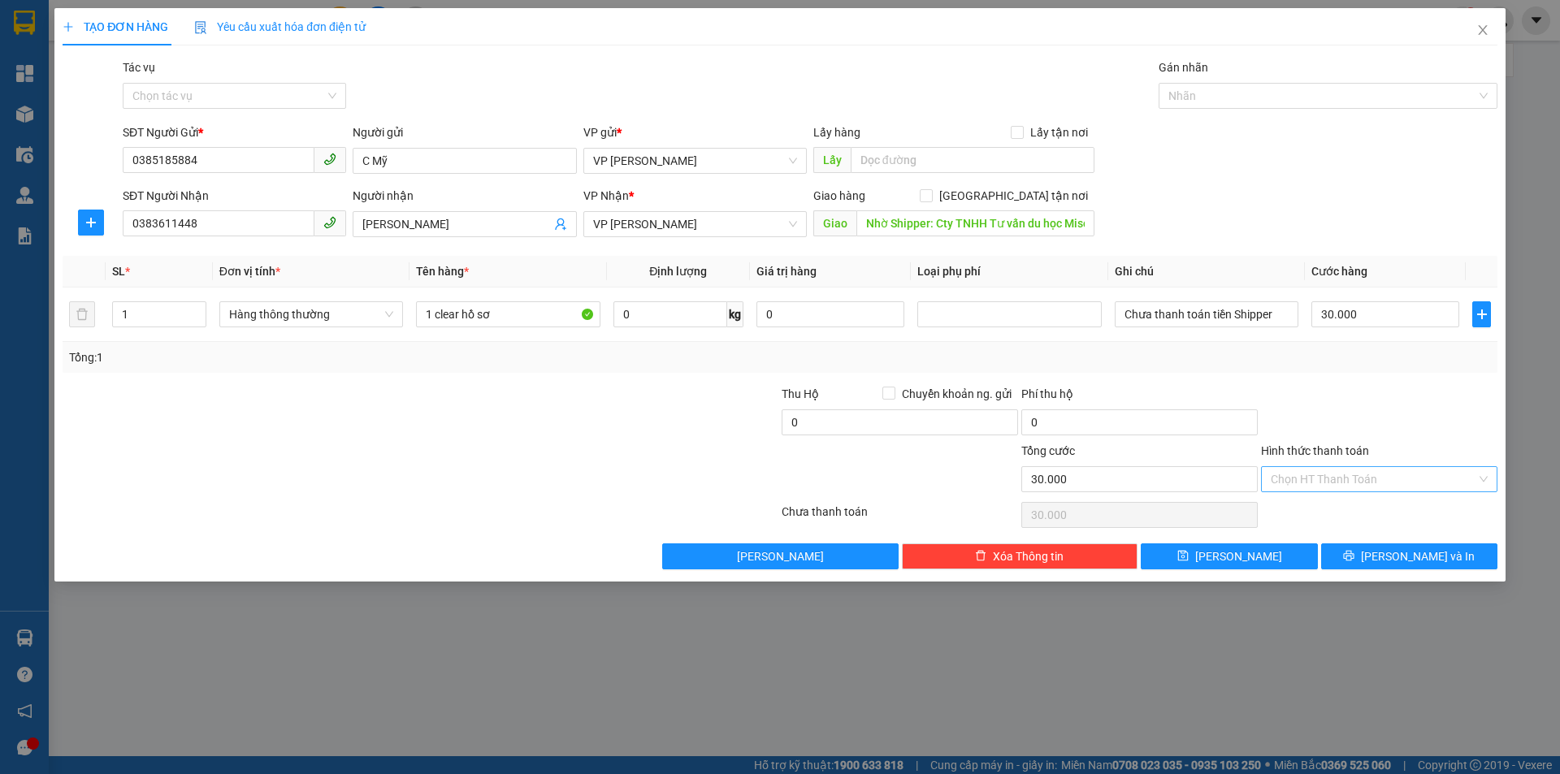
click at [1317, 484] on input "Hình thức thanh toán" at bounding box center [1374, 479] width 206 height 24
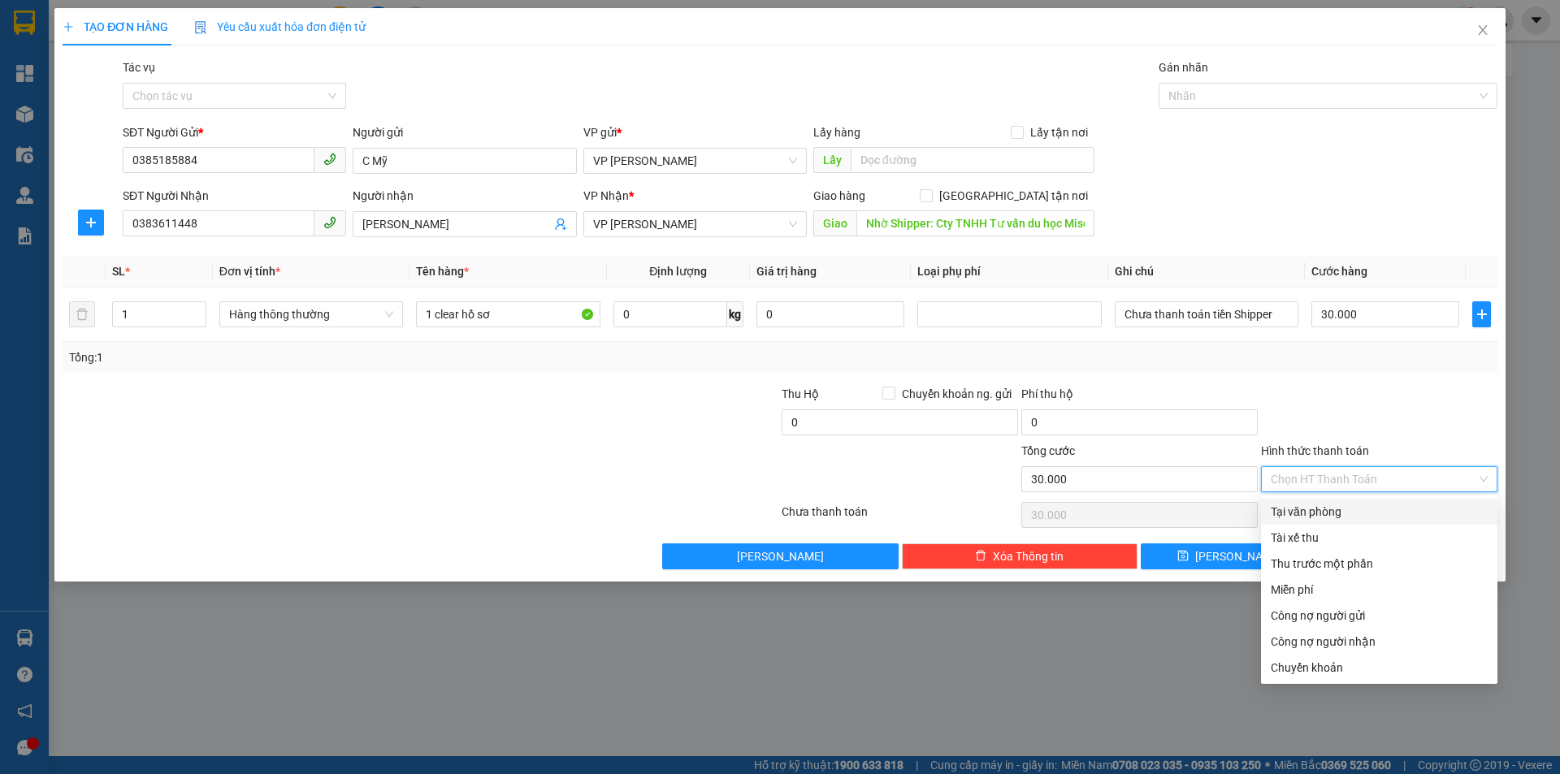
click at [1308, 512] on div "Tại văn phòng" at bounding box center [1379, 512] width 217 height 18
type input "0"
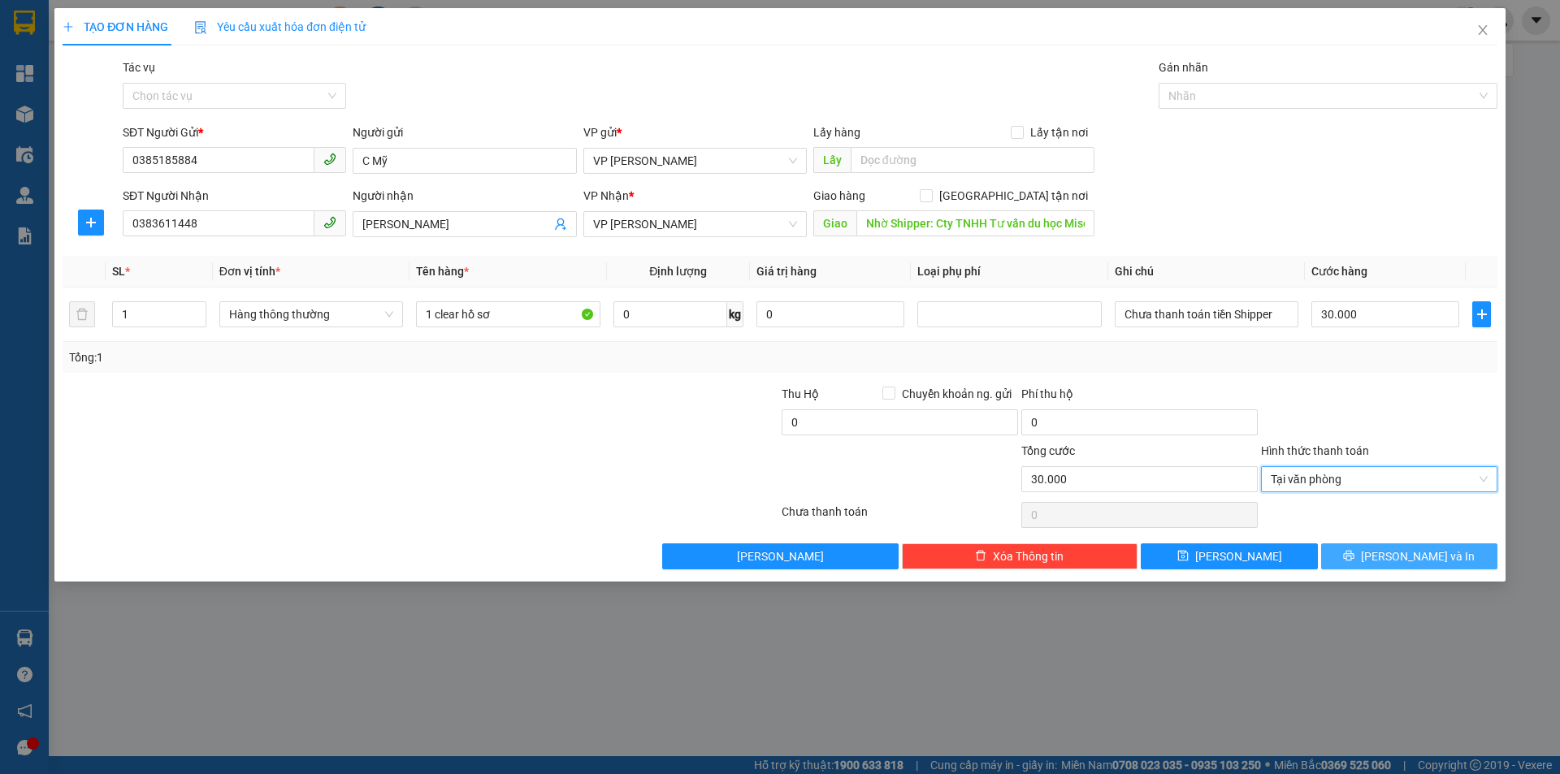
click at [1391, 562] on button "[PERSON_NAME] và In" at bounding box center [1409, 557] width 176 height 26
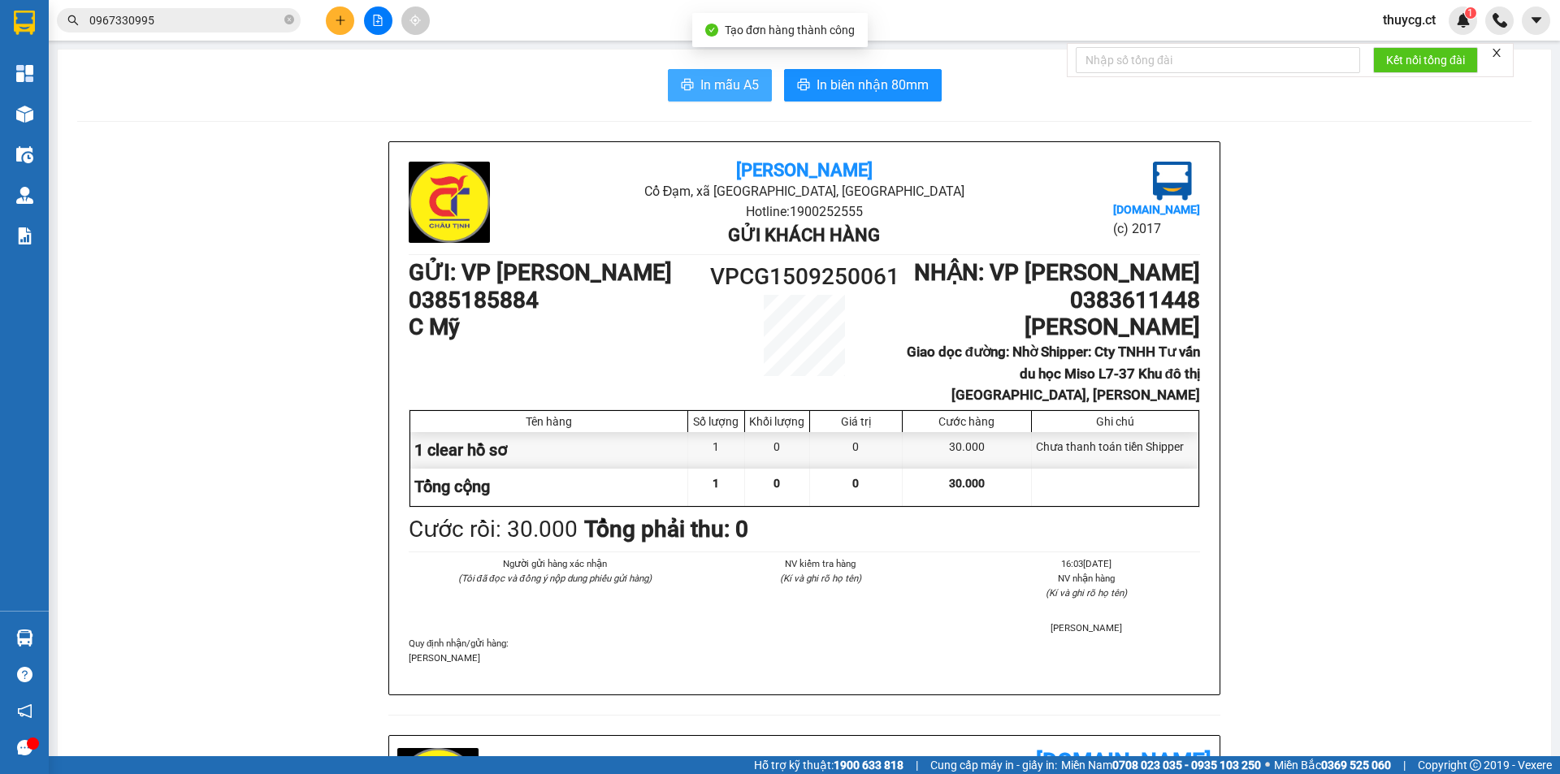
click at [709, 80] on span "In mẫu A5" at bounding box center [729, 85] width 59 height 20
